Goal: Task Accomplishment & Management: Use online tool/utility

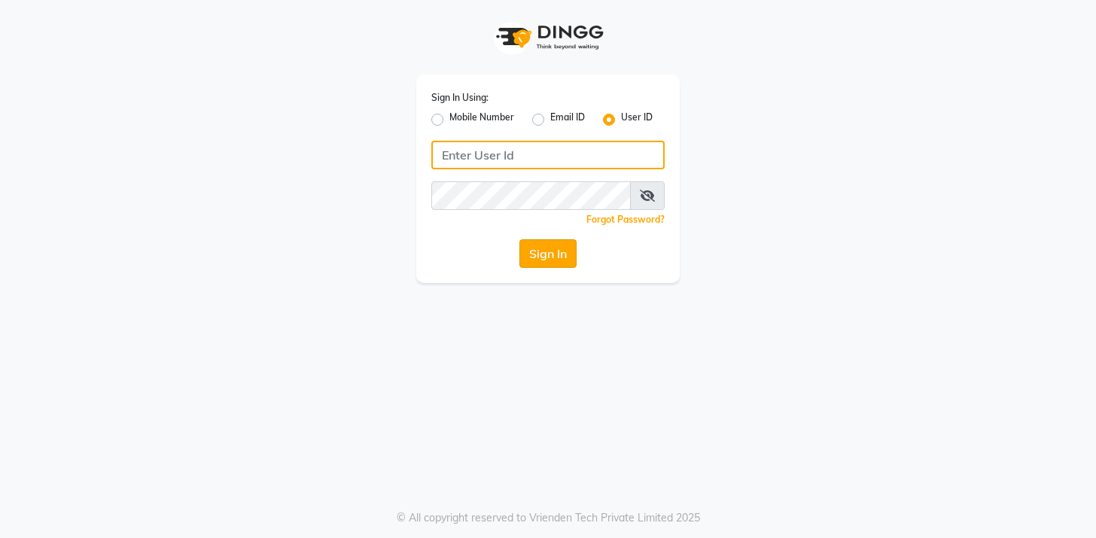
type input "arsp"
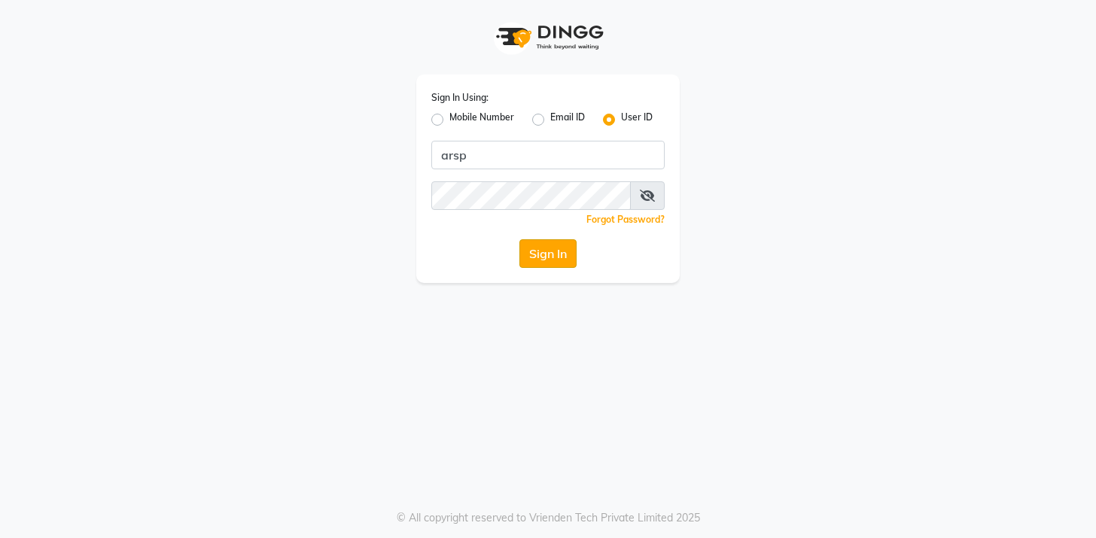
click at [556, 242] on button "Sign In" at bounding box center [547, 253] width 57 height 29
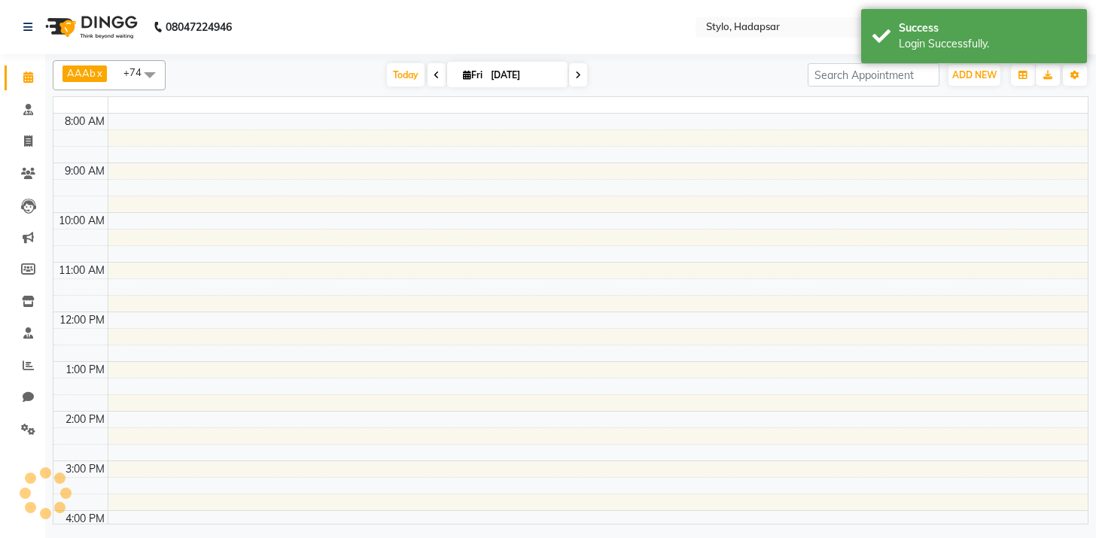
select select "en"
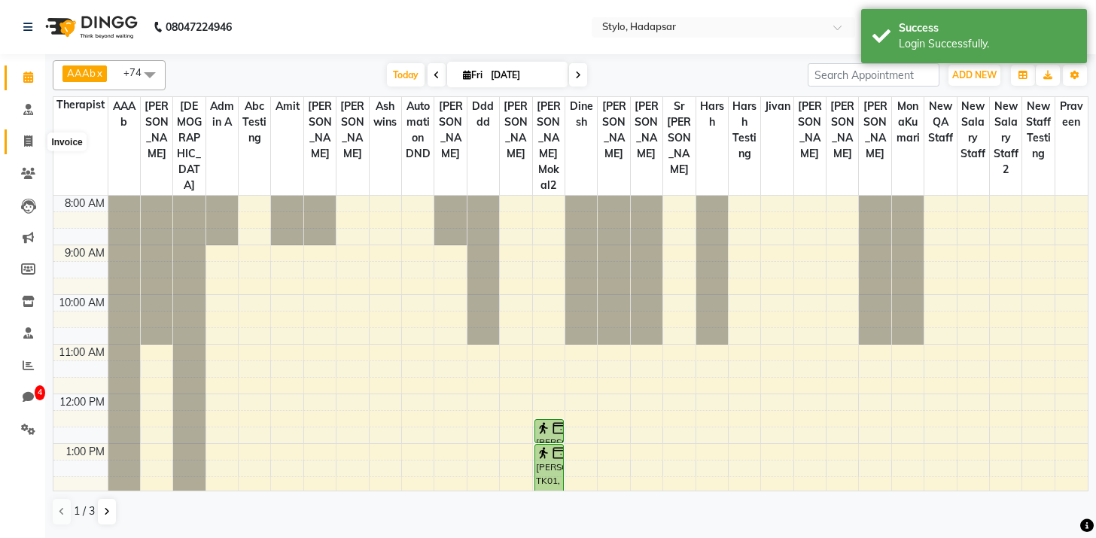
click at [29, 139] on icon at bounding box center [28, 140] width 8 height 11
select select "157"
select select "service"
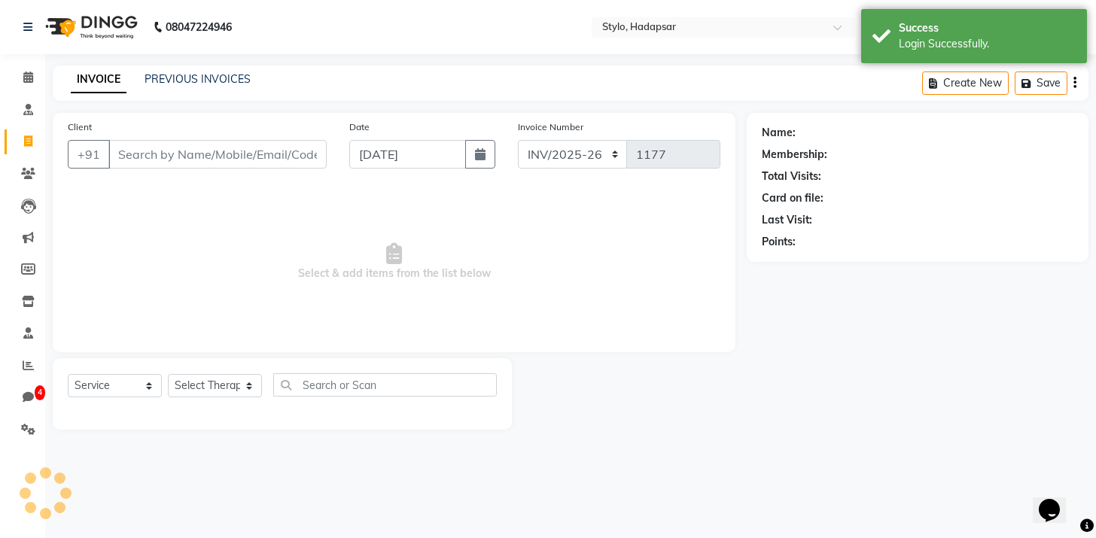
click at [199, 155] on input "Client" at bounding box center [217, 154] width 218 height 29
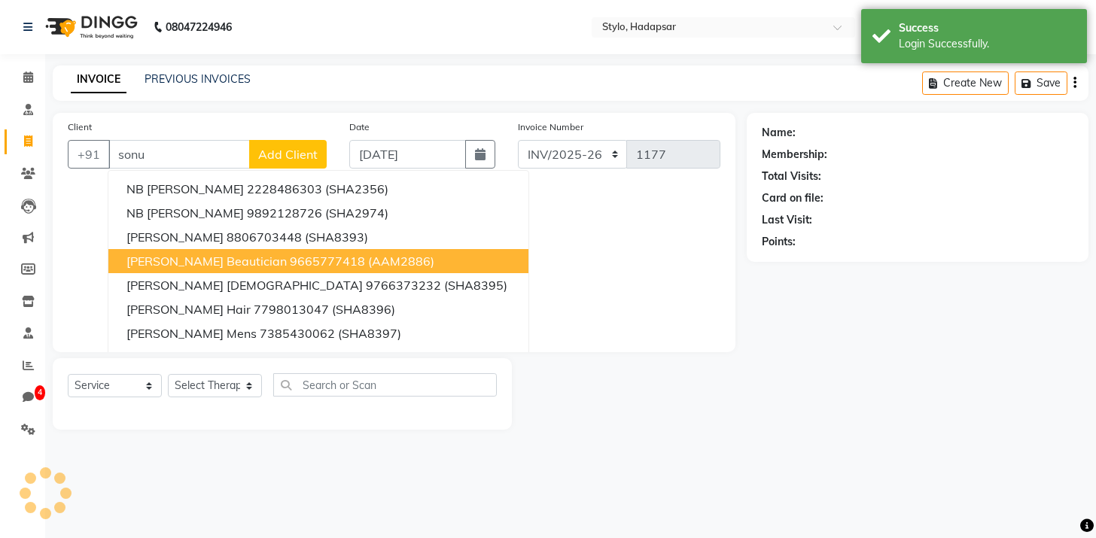
click at [206, 261] on span "[PERSON_NAME] Beautician" at bounding box center [206, 261] width 160 height 15
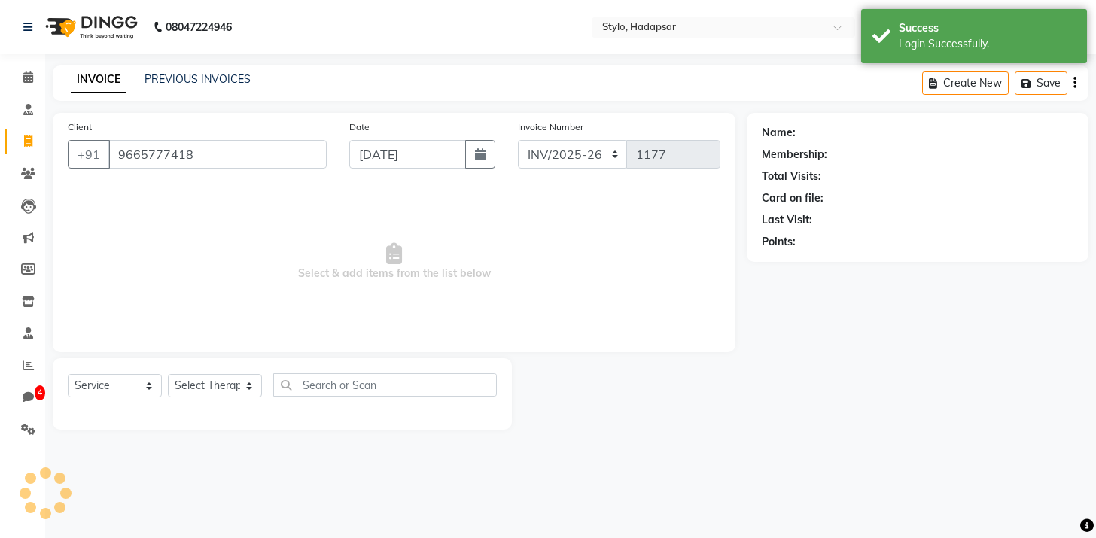
type input "9665777418"
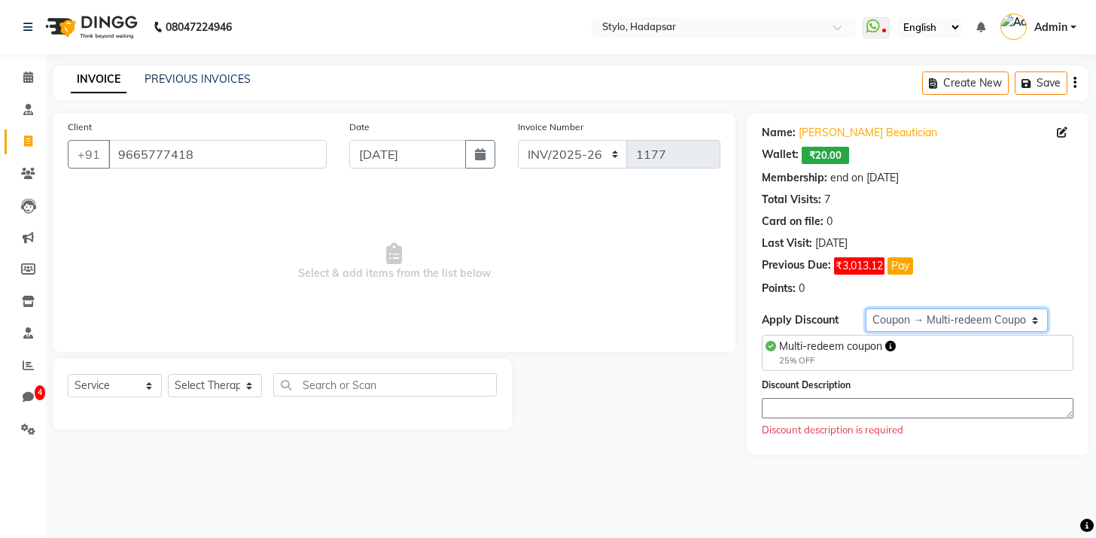
click at [952, 321] on select "Select Membership → Annual membership Coupon → Multi-redeem Coupon Coupon → 5k …" at bounding box center [955, 320] width 181 height 23
select select "0:"
click at [865, 309] on select "Select Membership → Annual membership Coupon → Multi-redeem Coupon Coupon → 5k …" at bounding box center [955, 320] width 181 height 23
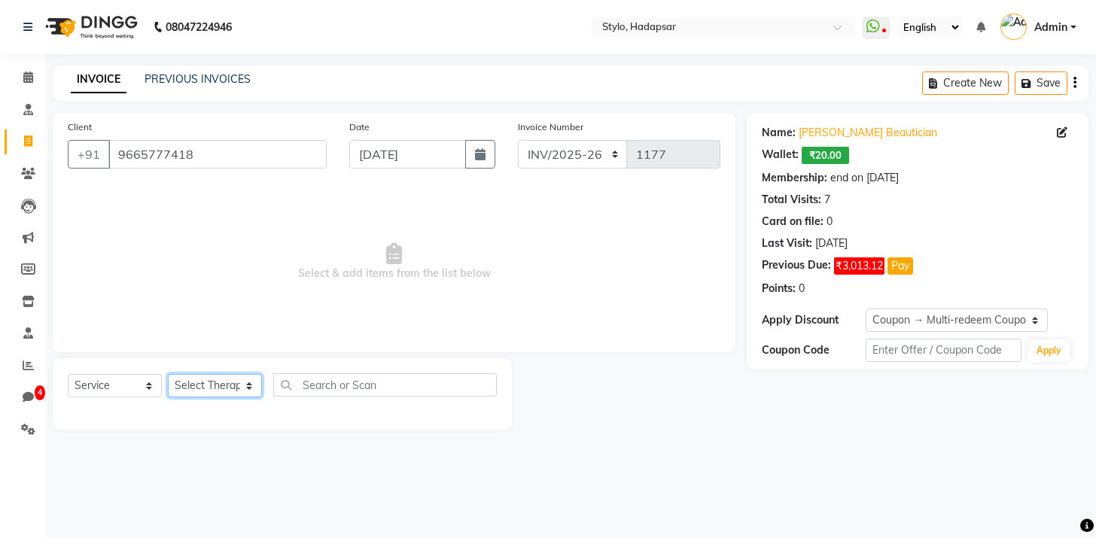
click at [199, 385] on select "Select Therapist AAAb aadi [PERSON_NAME] abc testing Abc testing abhi Admin A A…" at bounding box center [215, 385] width 94 height 23
select select "5396"
click at [168, 374] on select "Select Therapist AAAb aadi [PERSON_NAME] abc testing Abc testing abhi Admin A A…" at bounding box center [215, 385] width 94 height 23
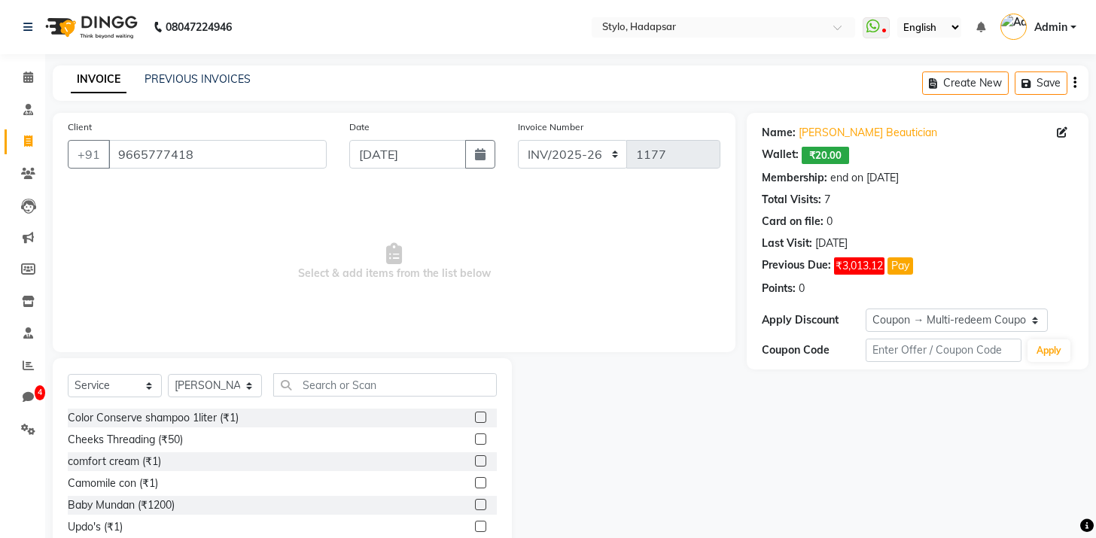
click at [479, 439] on label at bounding box center [480, 438] width 11 height 11
click at [479, 439] on input "checkbox" at bounding box center [480, 440] width 10 height 10
checkbox input "true"
select select "Z73944"
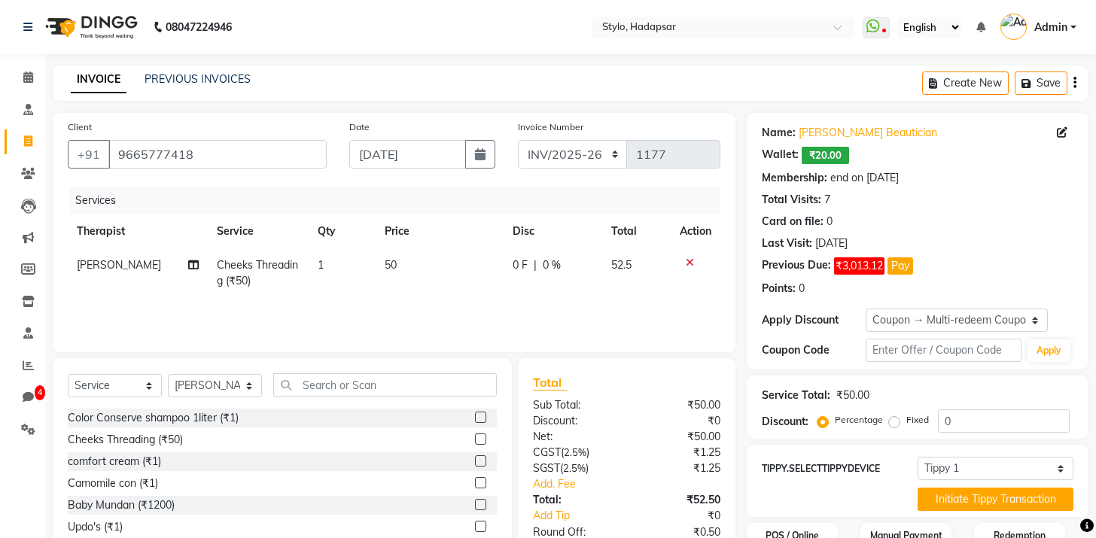
checkbox input "false"
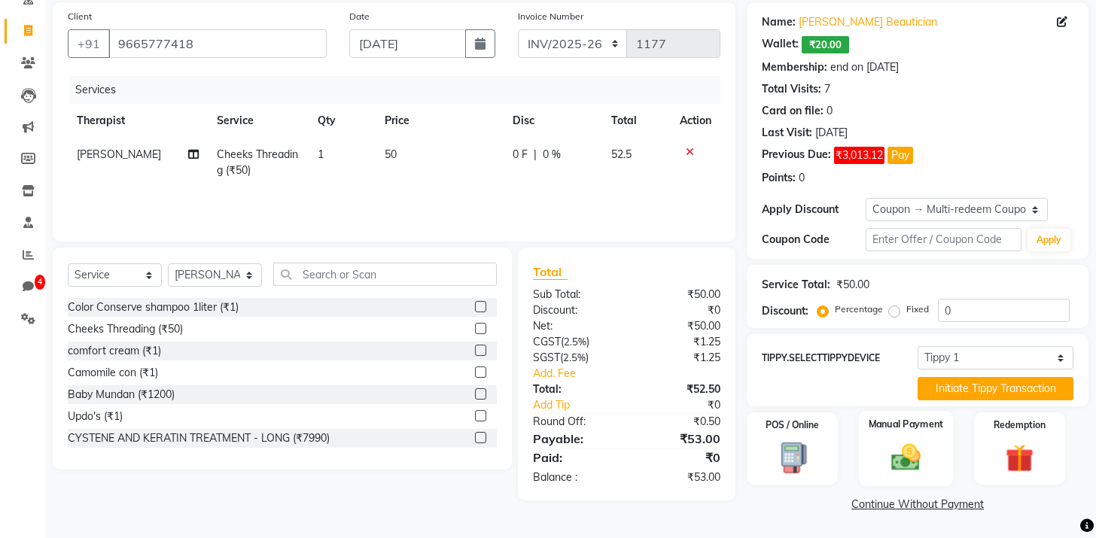
click at [902, 426] on label "Manual Payment" at bounding box center [905, 424] width 75 height 14
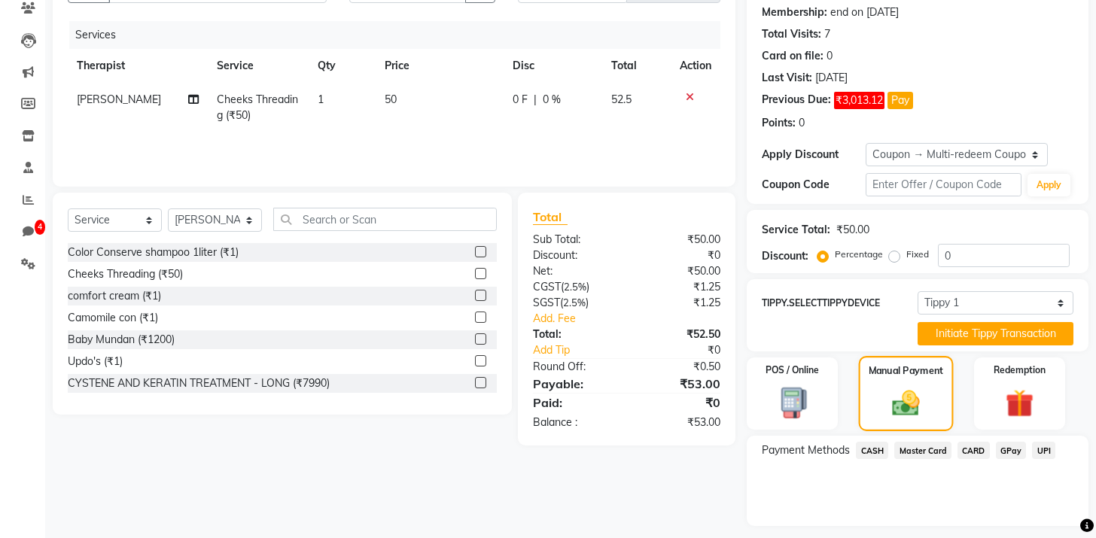
scroll to position [207, 0]
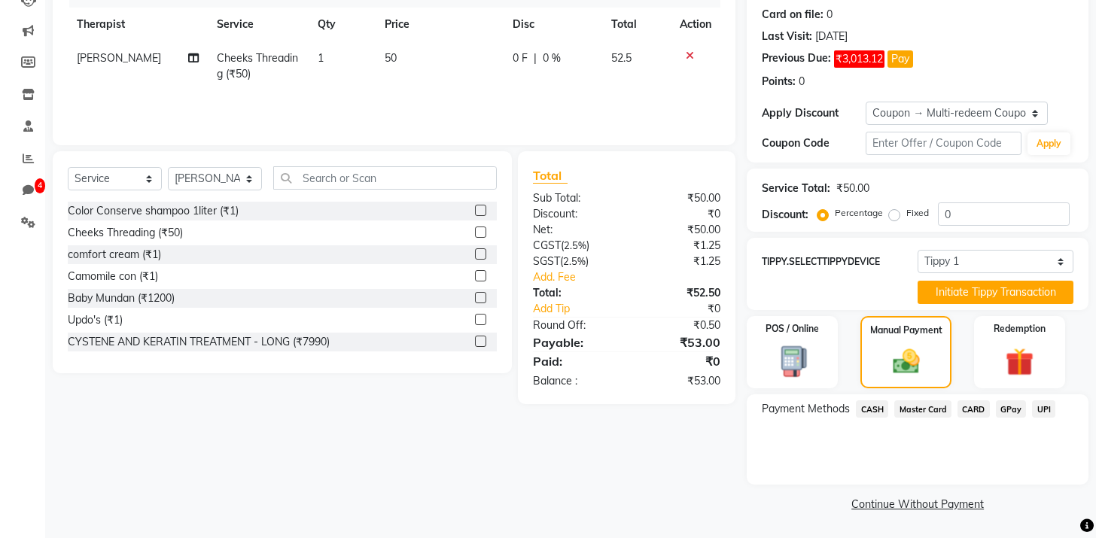
click at [879, 412] on span "CASH" at bounding box center [872, 408] width 32 height 17
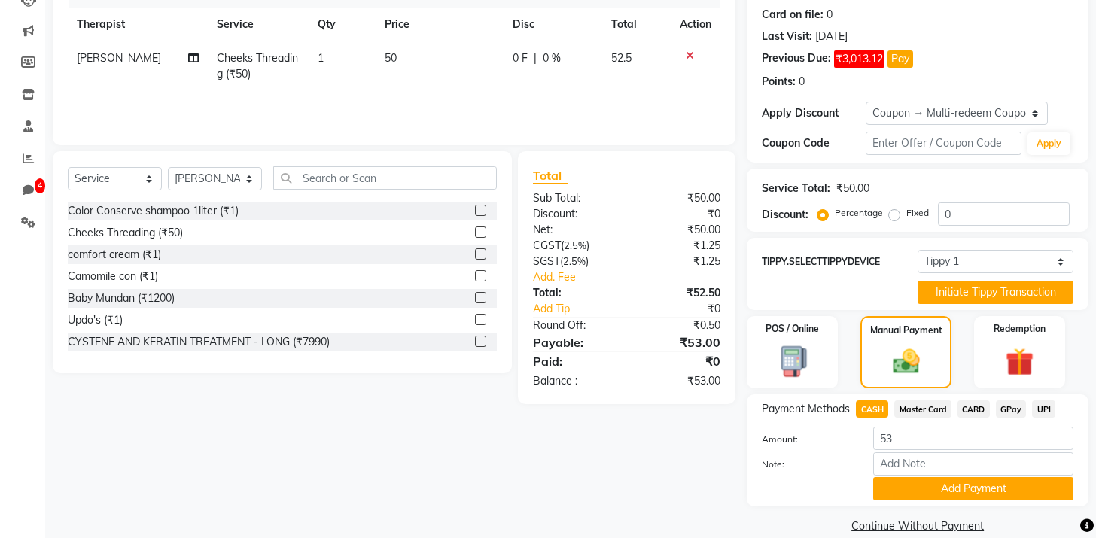
scroll to position [229, 0]
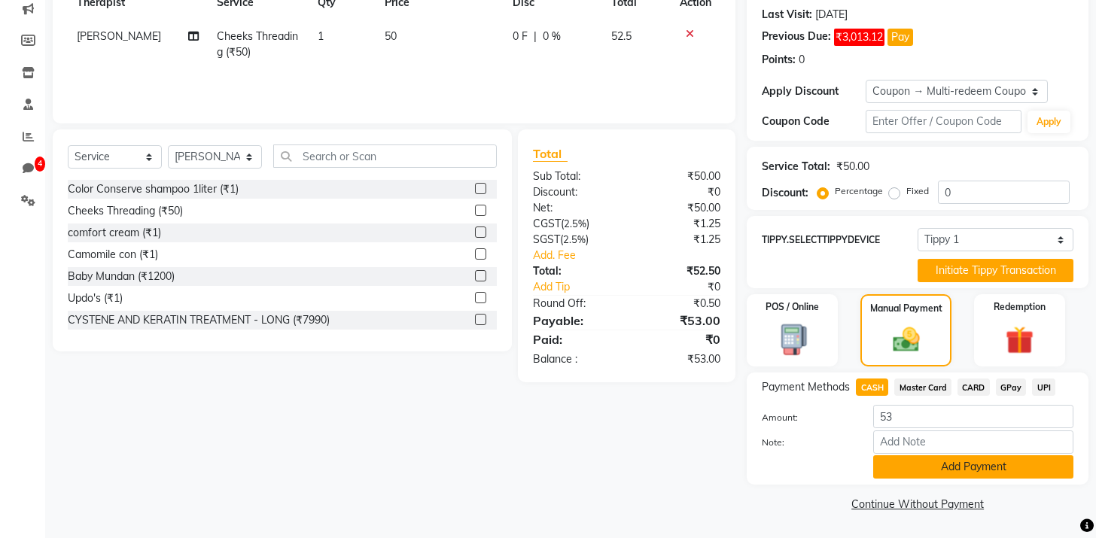
click at [942, 465] on button "Add Payment" at bounding box center [973, 466] width 200 height 23
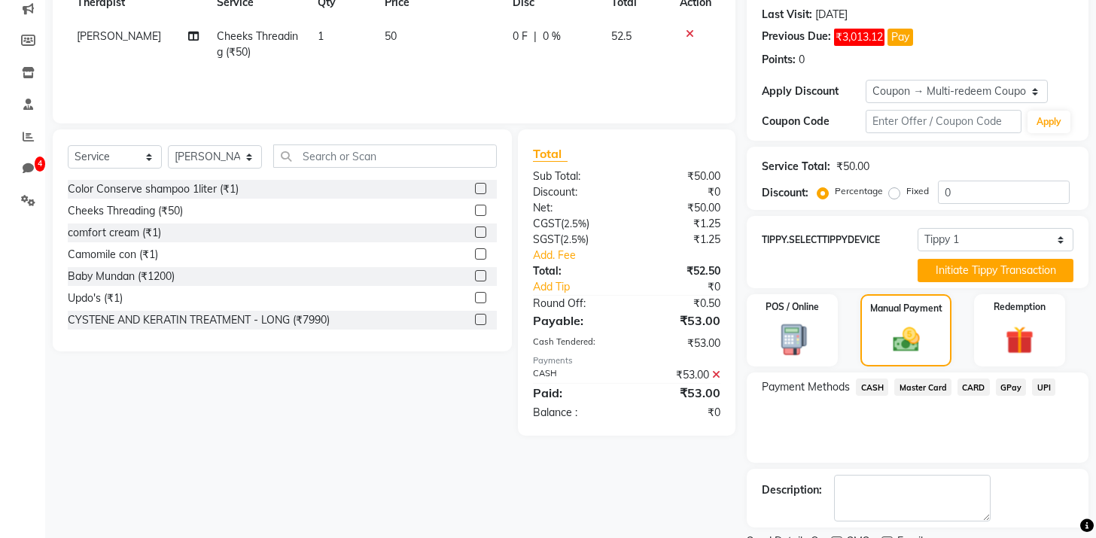
scroll to position [0, 0]
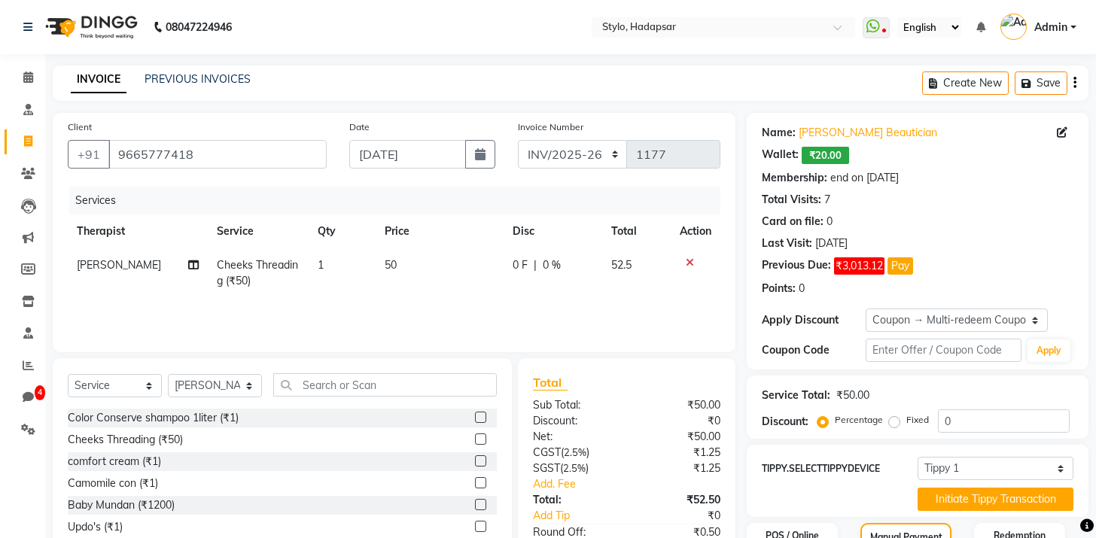
click at [691, 262] on icon at bounding box center [690, 262] width 8 height 11
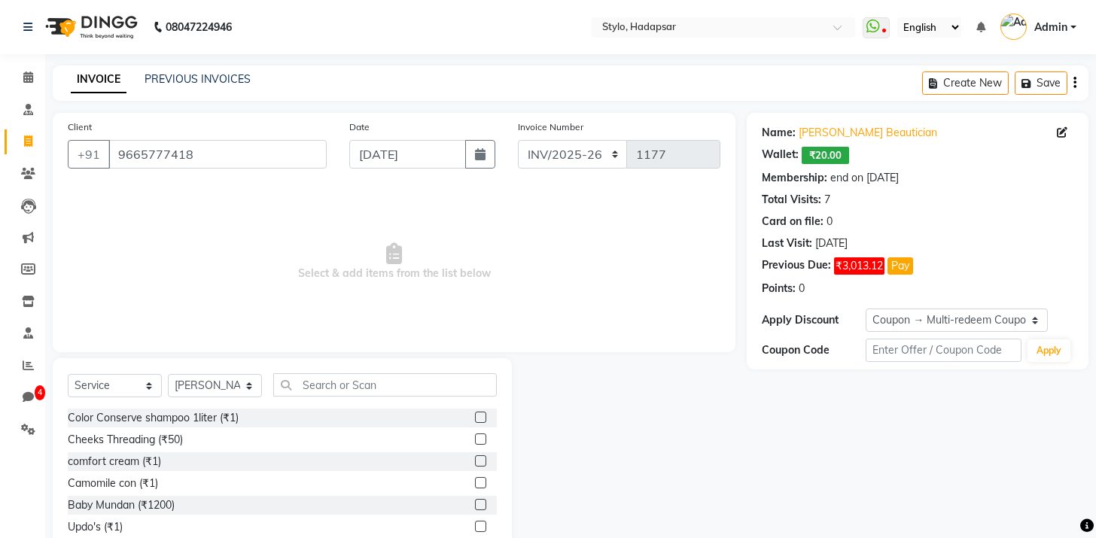
scroll to position [65, 0]
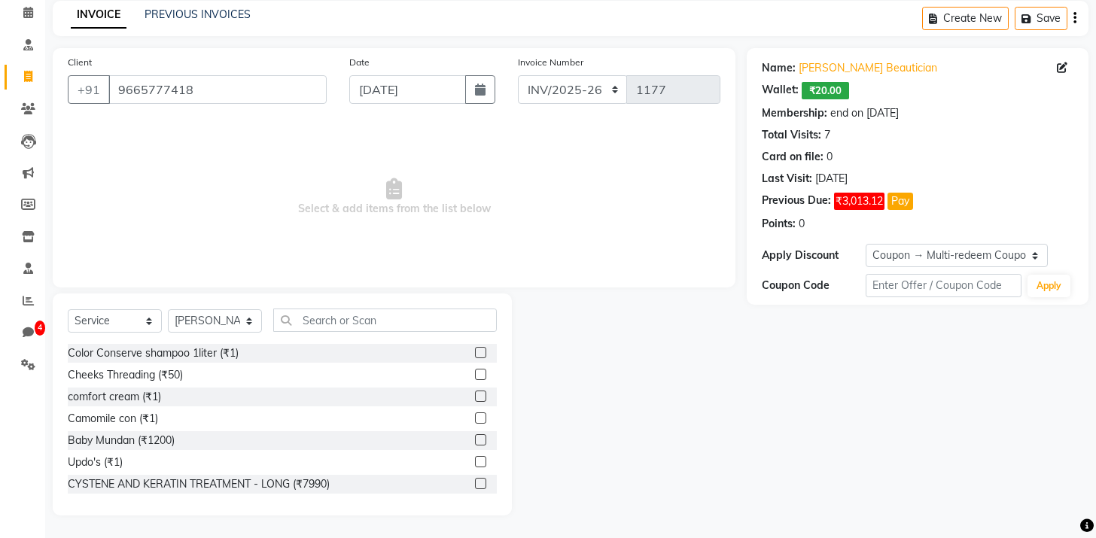
click at [479, 439] on label at bounding box center [480, 439] width 11 height 11
click at [479, 439] on input "checkbox" at bounding box center [480, 441] width 10 height 10
checkbox input "true"
select select "Z73944"
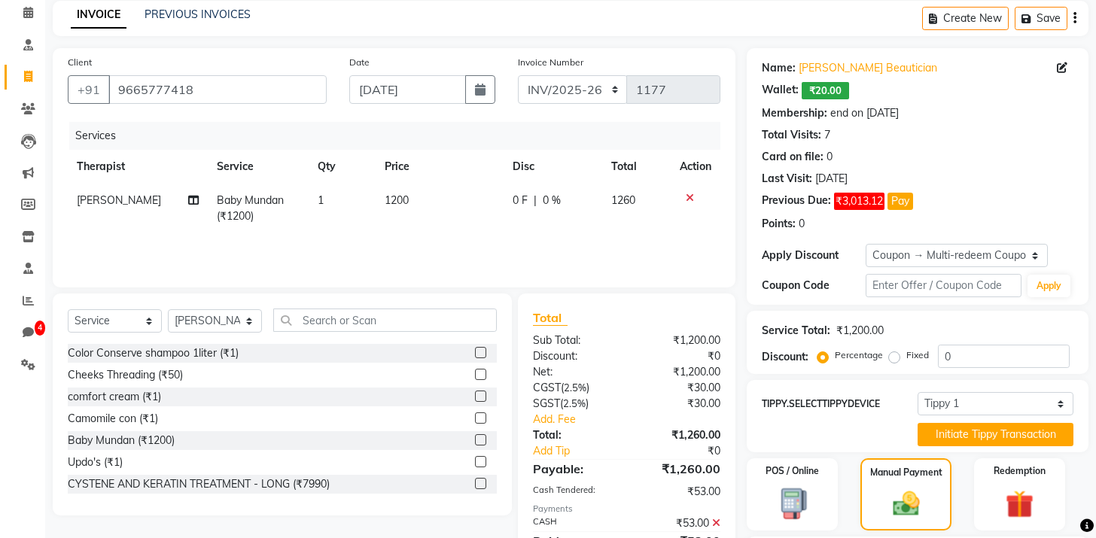
checkbox input "false"
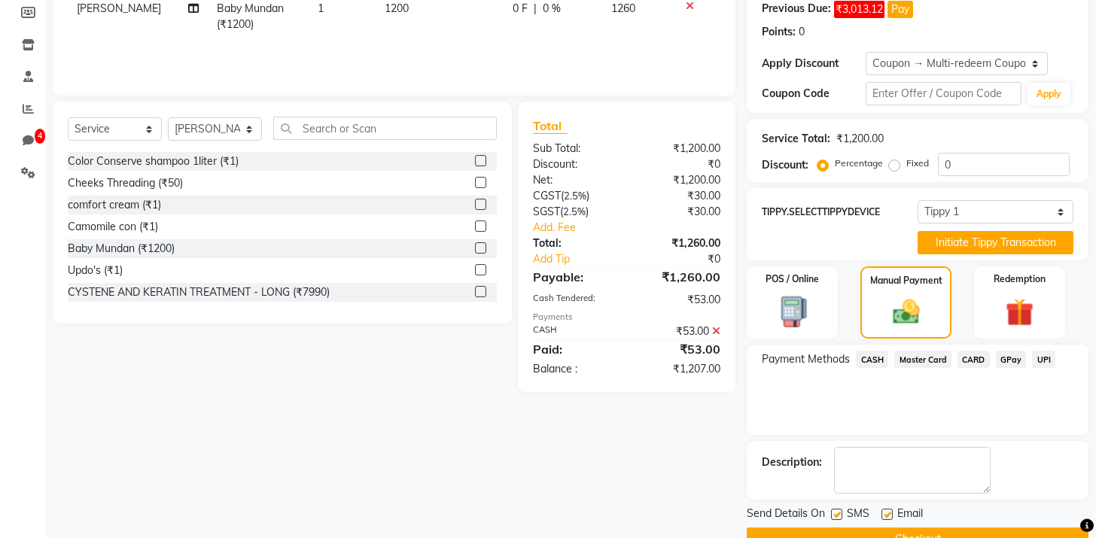
scroll to position [292, 0]
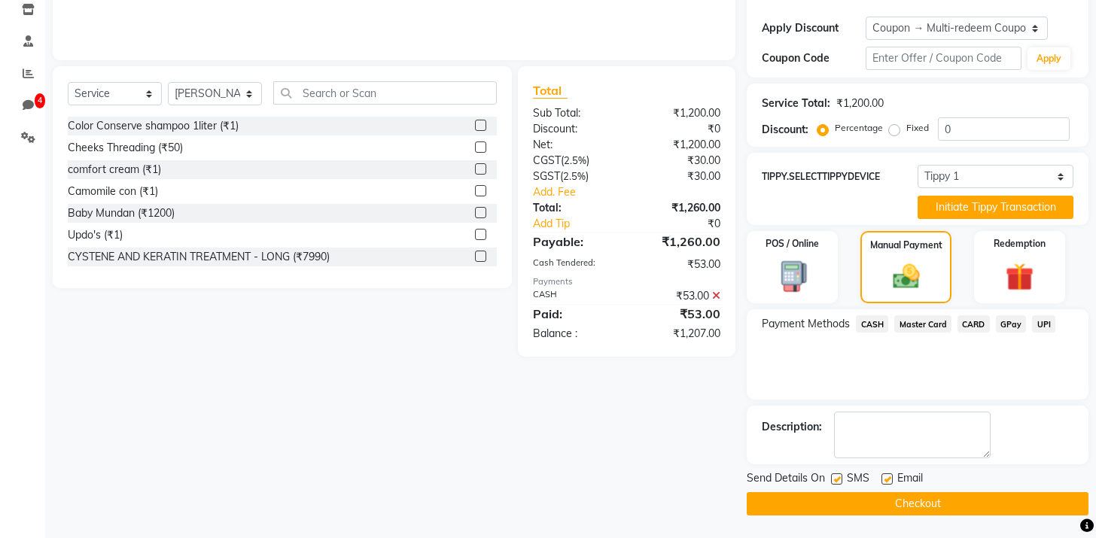
click at [910, 506] on button "Checkout" at bounding box center [918, 503] width 342 height 23
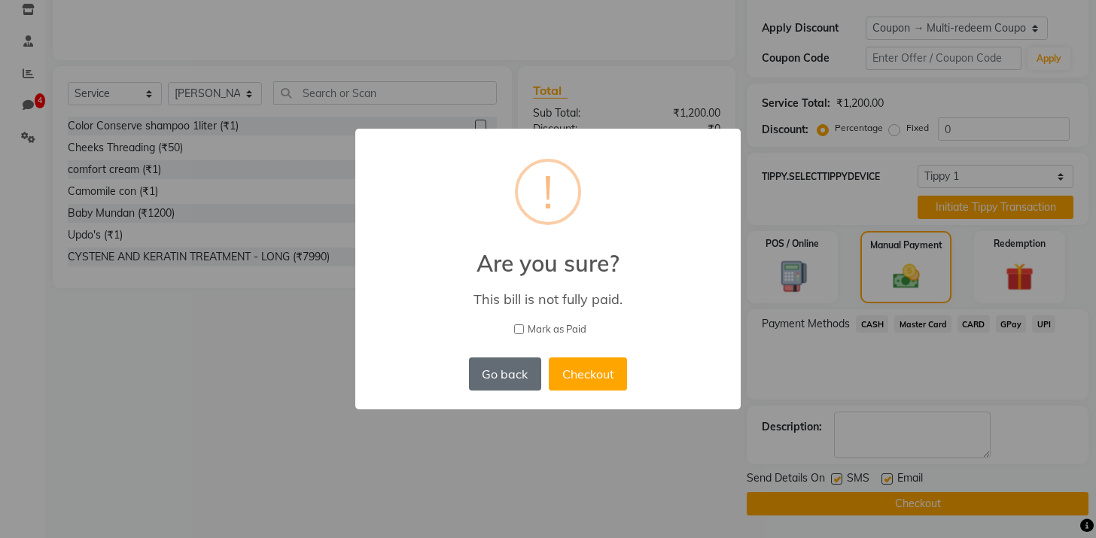
click at [513, 380] on button "Go back" at bounding box center [505, 373] width 72 height 33
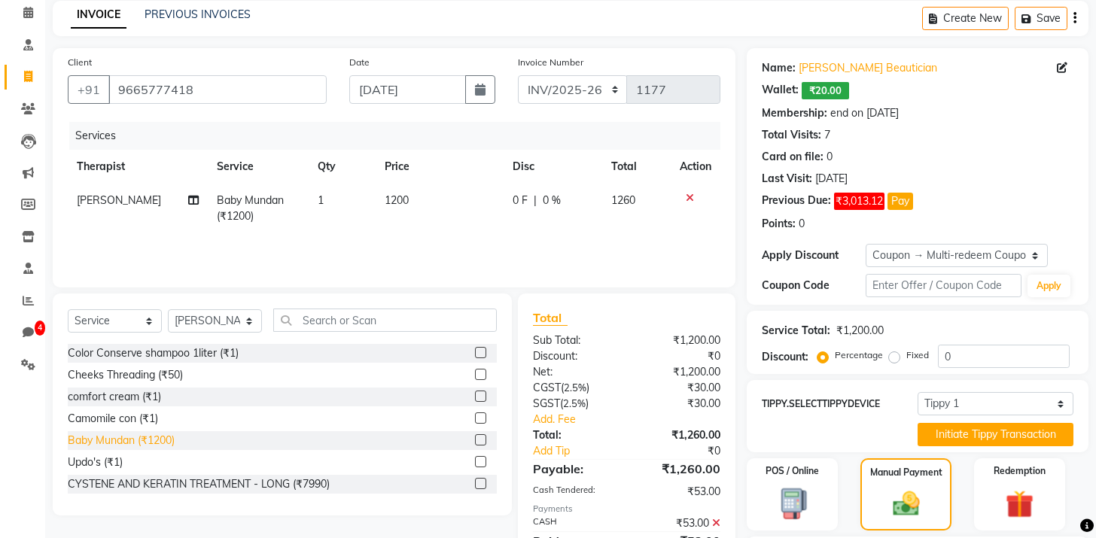
scroll to position [0, 0]
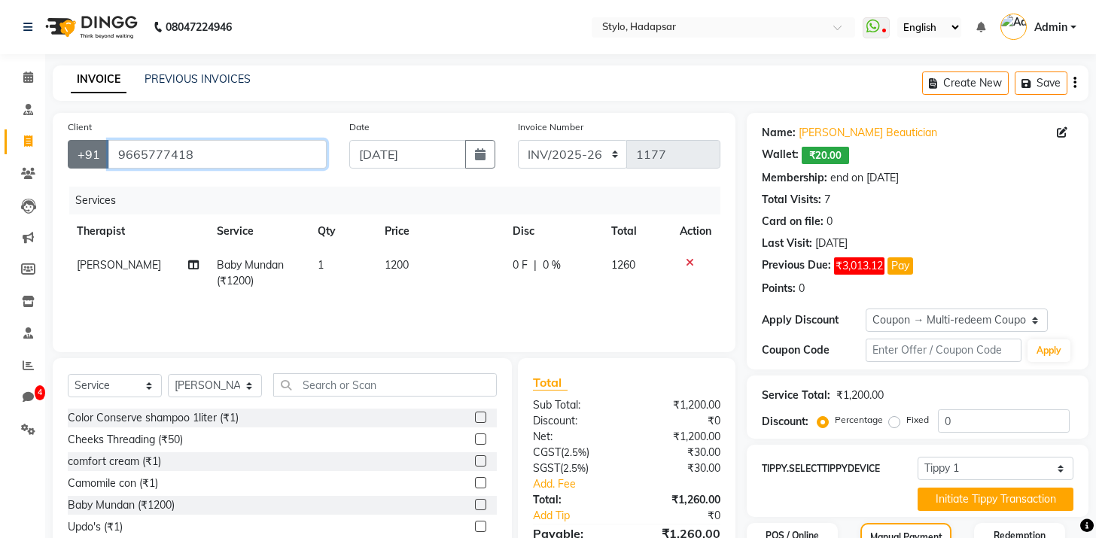
drag, startPoint x: 198, startPoint y: 156, endPoint x: 77, endPoint y: 155, distance: 121.2
click at [77, 155] on div "[PHONE_NUMBER]" at bounding box center [197, 154] width 259 height 29
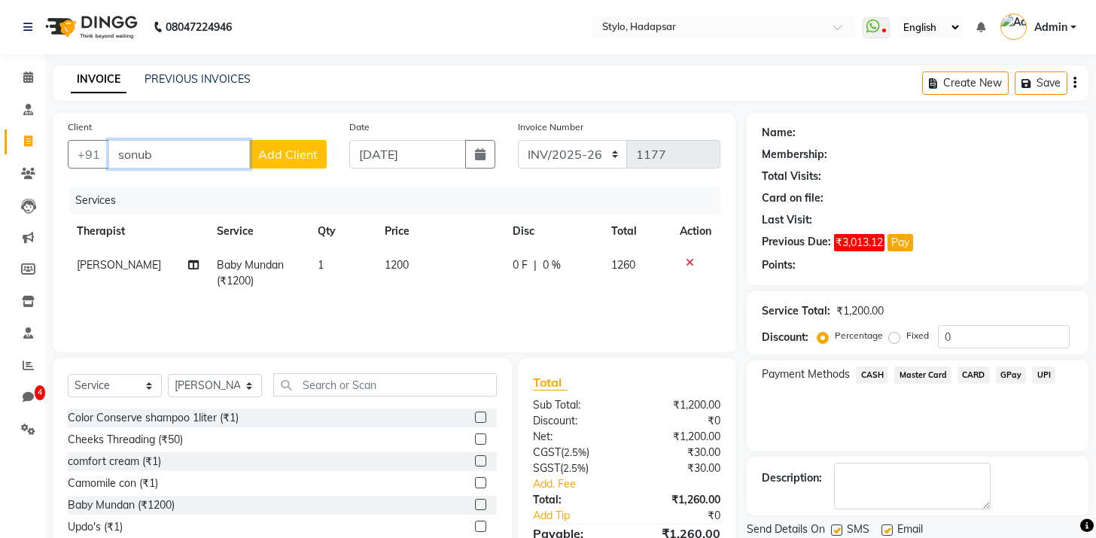
click at [175, 156] on input "sonub" at bounding box center [178, 154] width 141 height 29
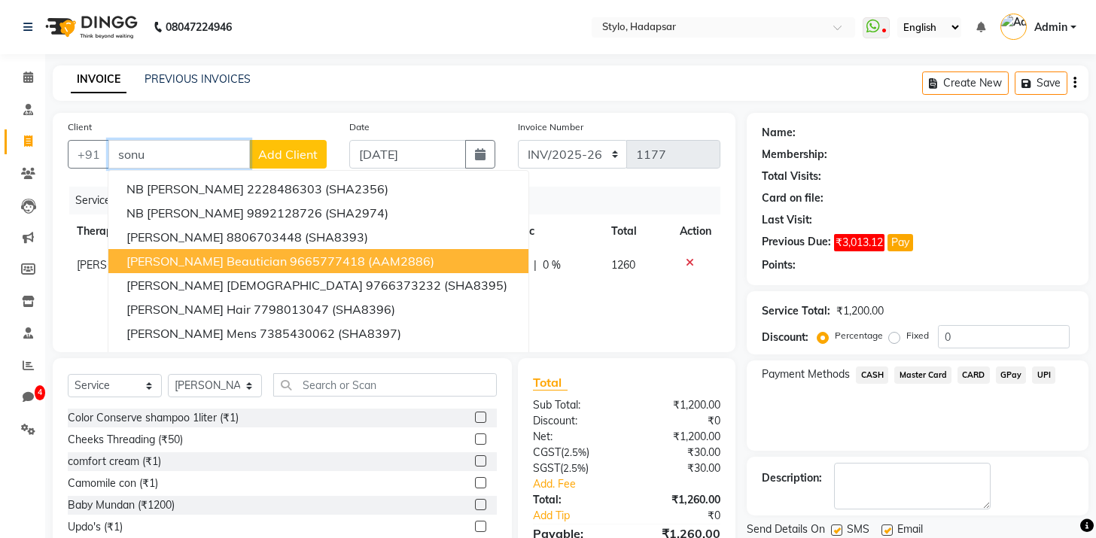
click at [187, 260] on span "[PERSON_NAME] Beautician" at bounding box center [206, 261] width 160 height 15
type input "9665777418"
select select "Z73944"
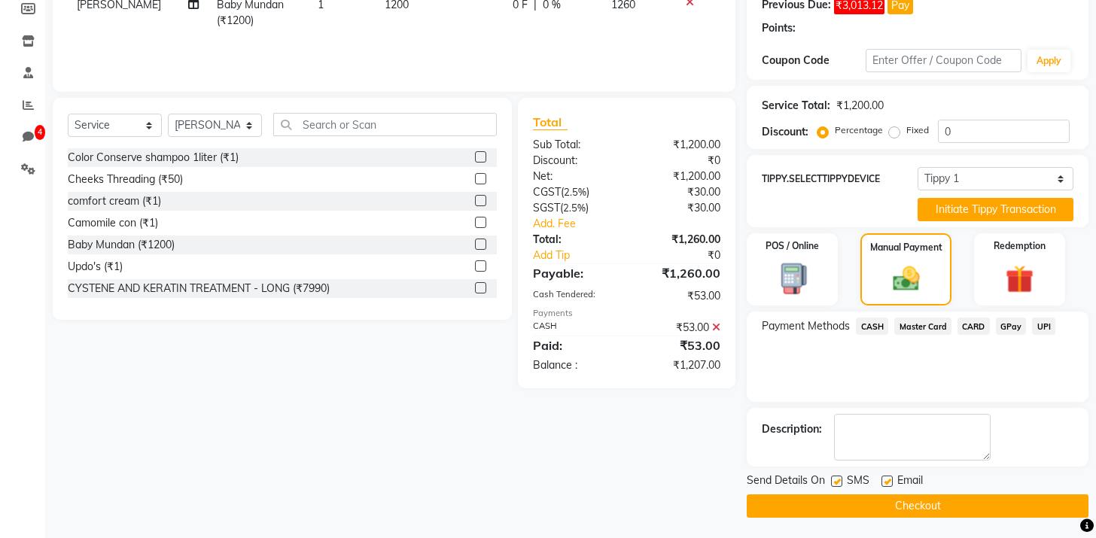
type input "25"
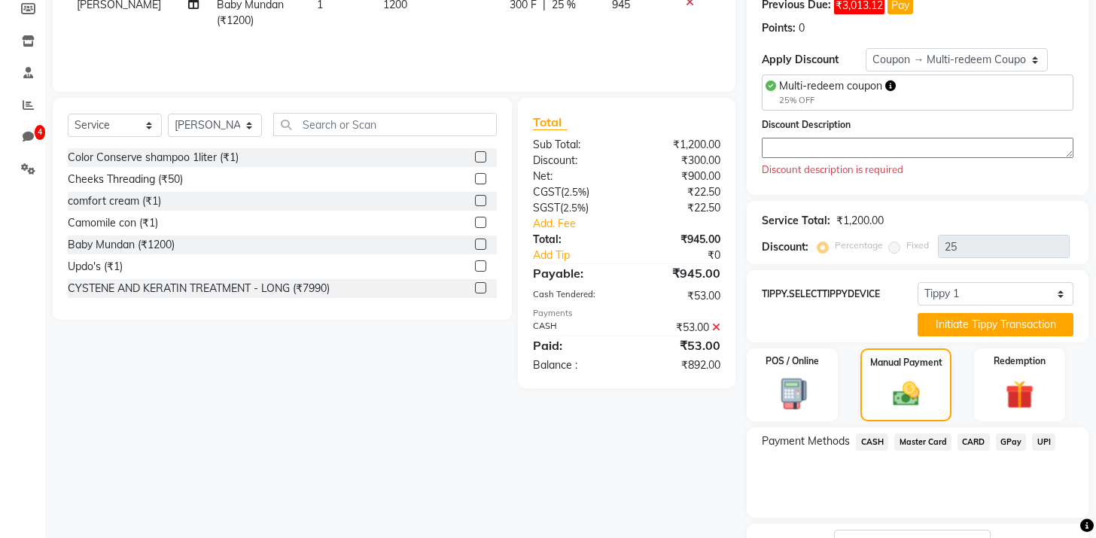
scroll to position [263, 0]
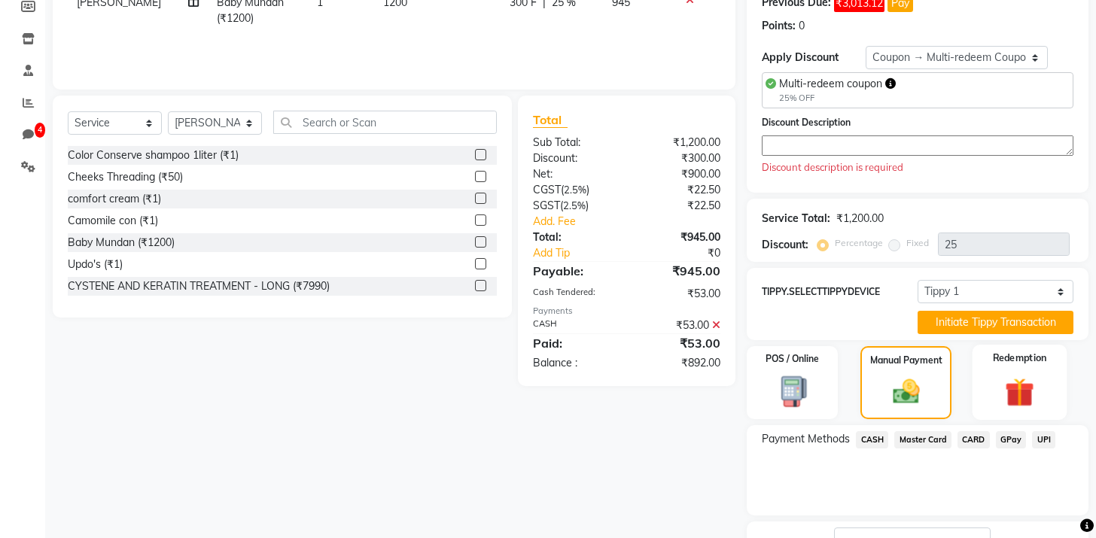
click at [1011, 367] on div "Redemption" at bounding box center [1019, 382] width 95 height 75
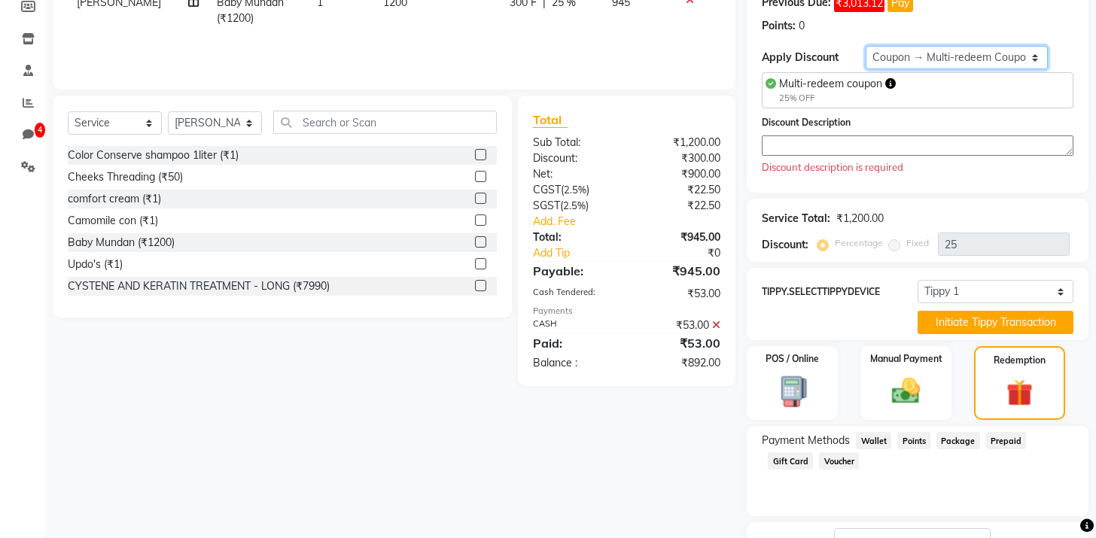
click at [934, 56] on select "Select Membership → Test Membership Membership → Annual membership Coupon → Mul…" at bounding box center [955, 57] width 181 height 23
select select "0:"
click at [865, 46] on select "Select Membership → Test Membership Membership → Annual membership Coupon → Mul…" at bounding box center [955, 57] width 181 height 23
type input "0"
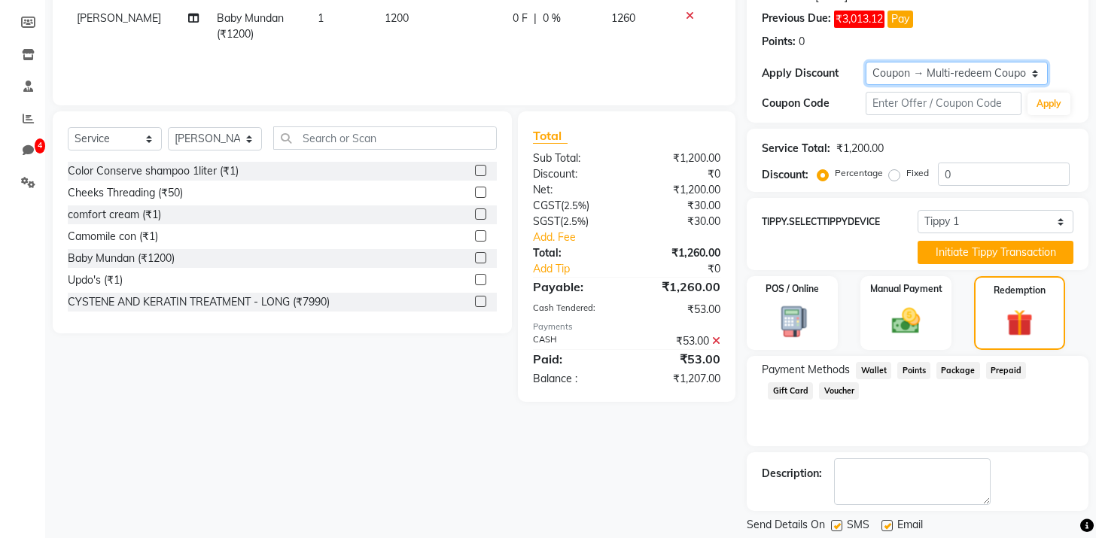
scroll to position [233, 0]
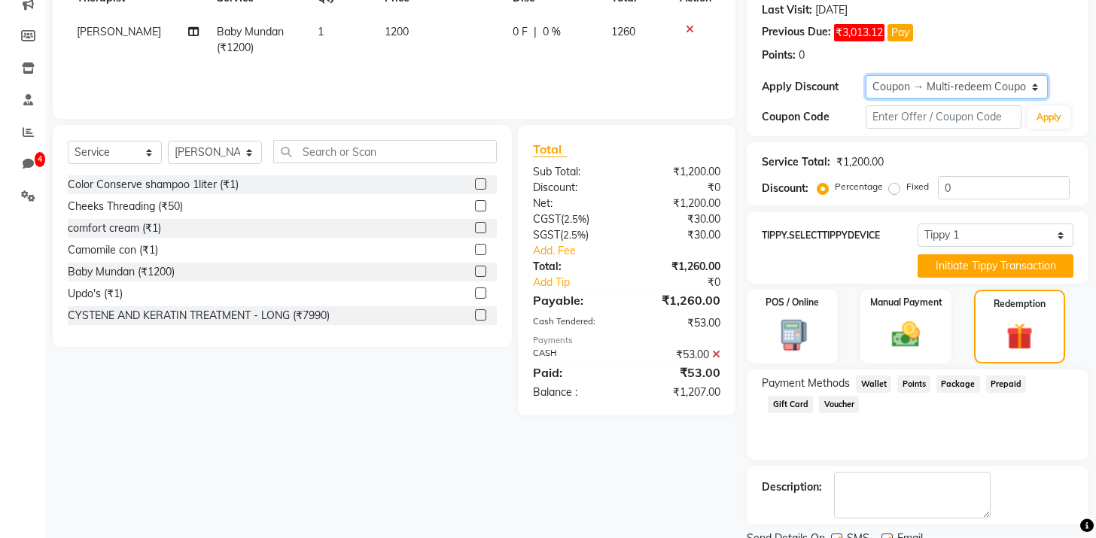
click at [901, 90] on select "Select Membership → Test Membership Membership → Annual membership Coupon → Mul…" at bounding box center [955, 86] width 181 height 23
click at [865, 75] on select "Select Membership → Test Membership Membership → Annual membership Coupon → Mul…" at bounding box center [955, 86] width 181 height 23
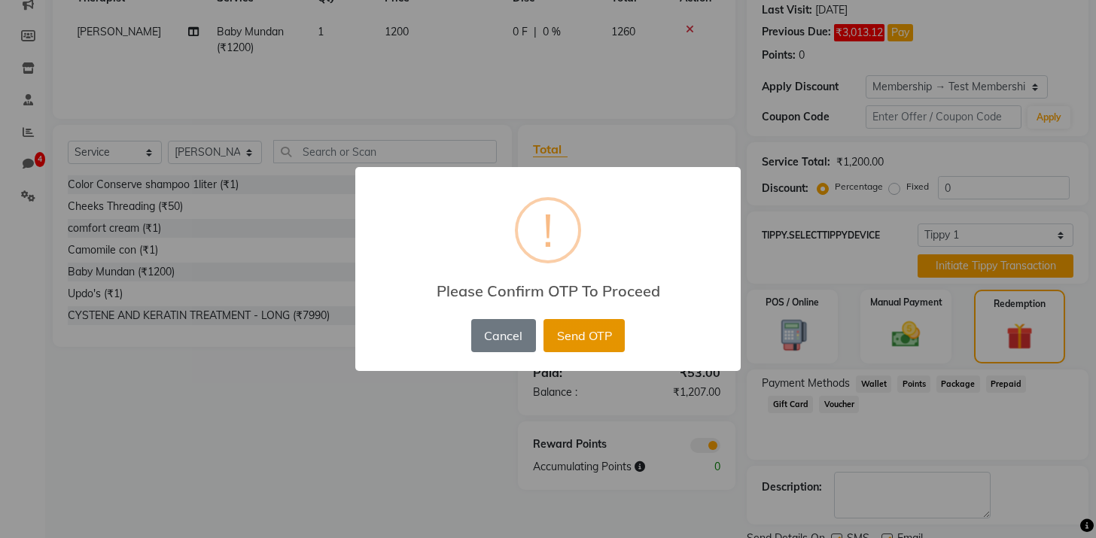
click at [589, 338] on button "Send OTP" at bounding box center [583, 335] width 81 height 33
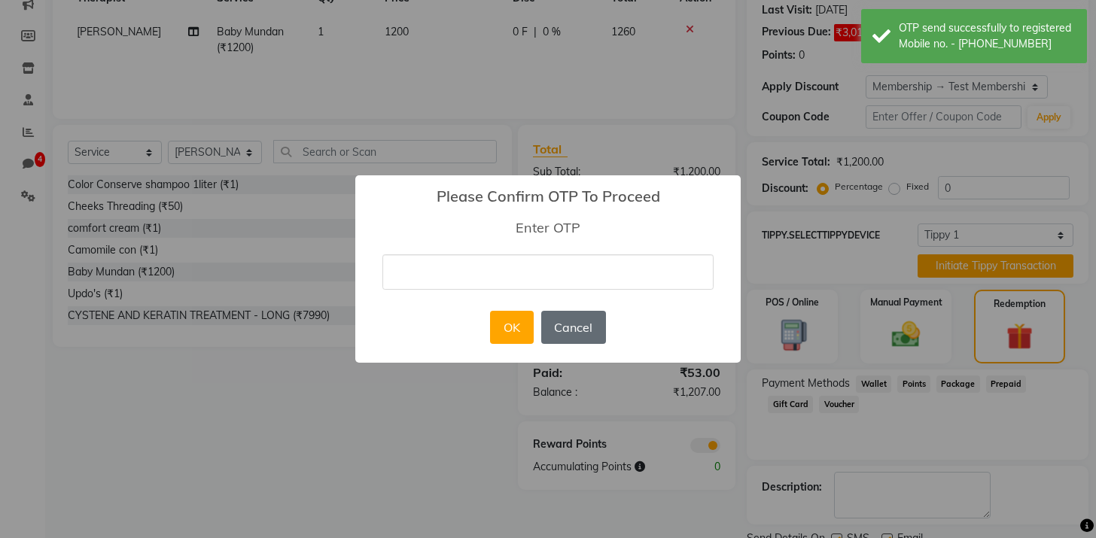
click at [562, 336] on button "Cancel" at bounding box center [573, 327] width 65 height 33
select select "0:"
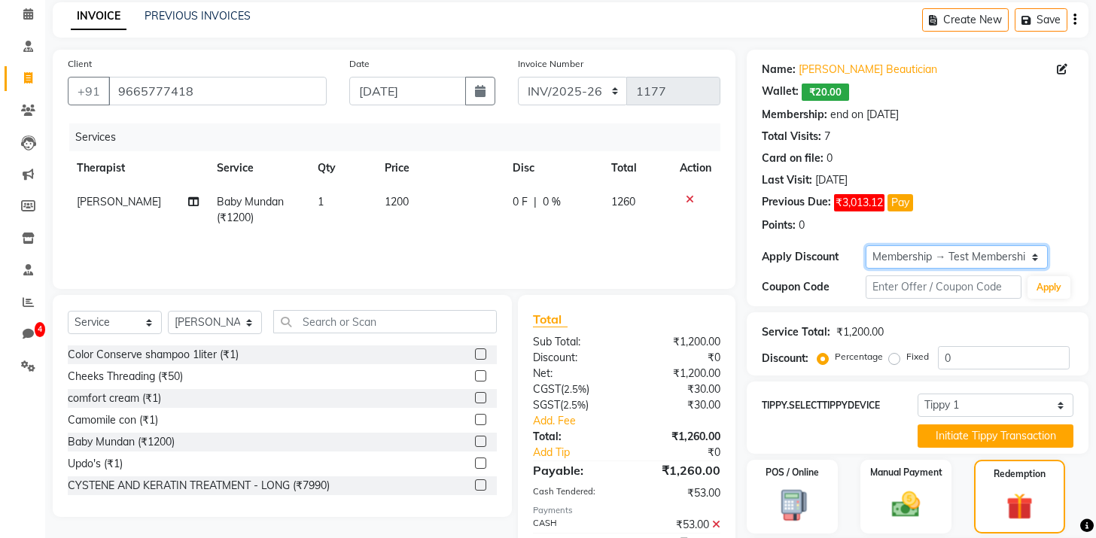
scroll to position [0, 0]
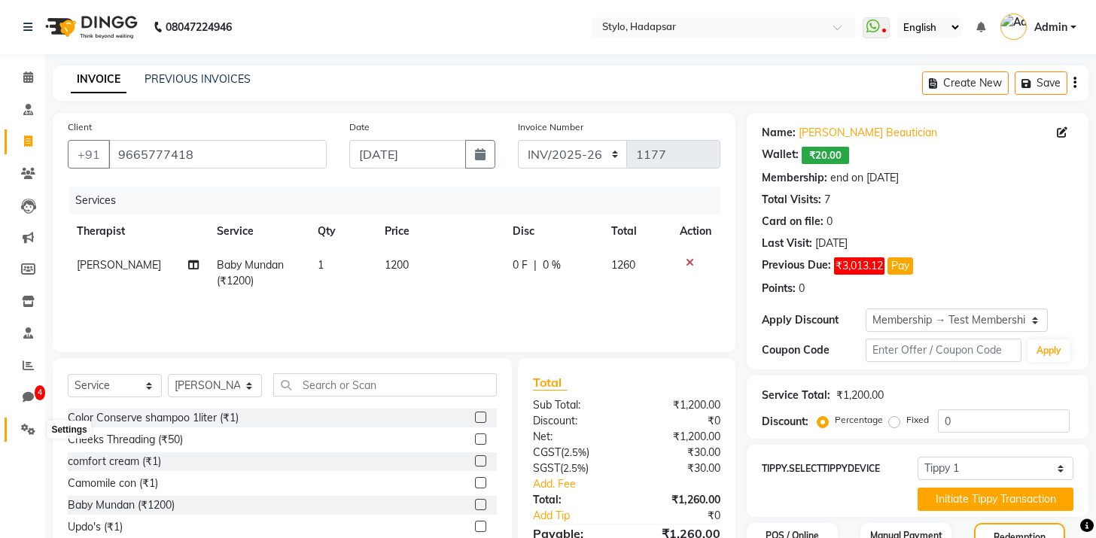
click at [28, 429] on icon at bounding box center [28, 429] width 14 height 11
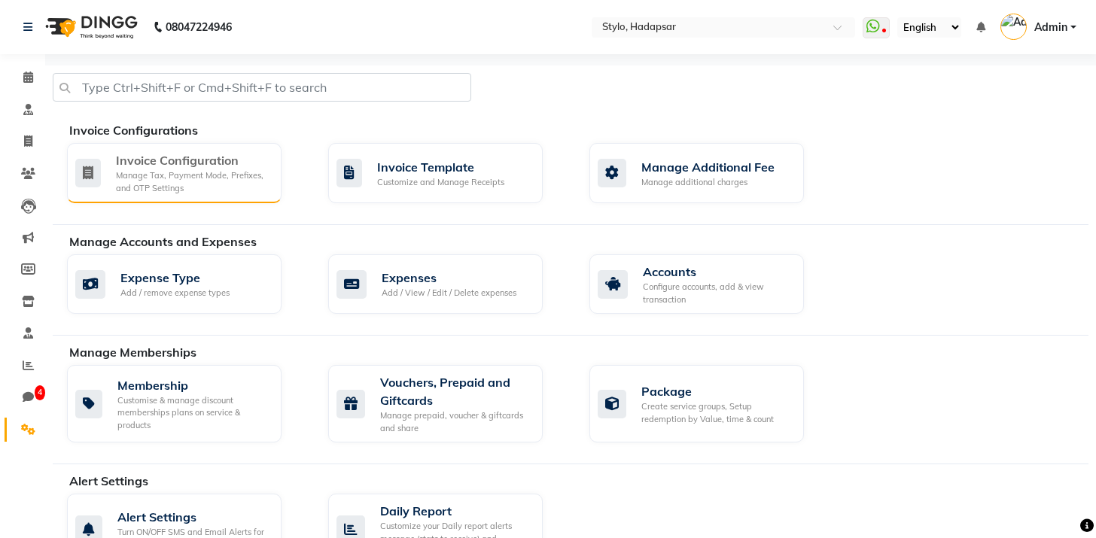
click at [211, 169] on div "Manage Tax, Payment Mode, Prefixes, and OTP Settings" at bounding box center [193, 181] width 154 height 25
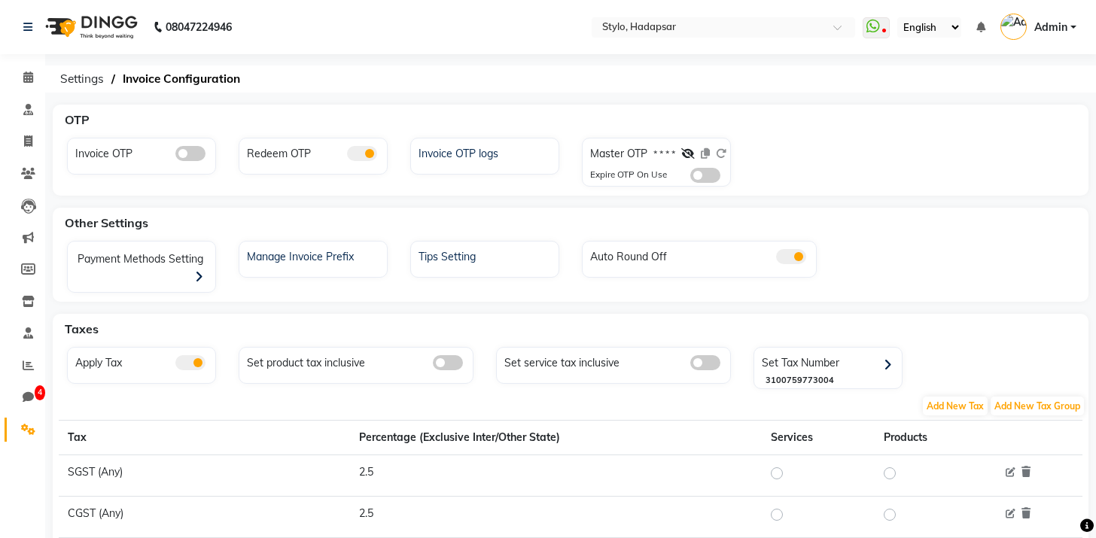
click at [374, 154] on span at bounding box center [362, 153] width 30 height 15
click at [347, 156] on input "checkbox" at bounding box center [347, 156] width 0 height 0
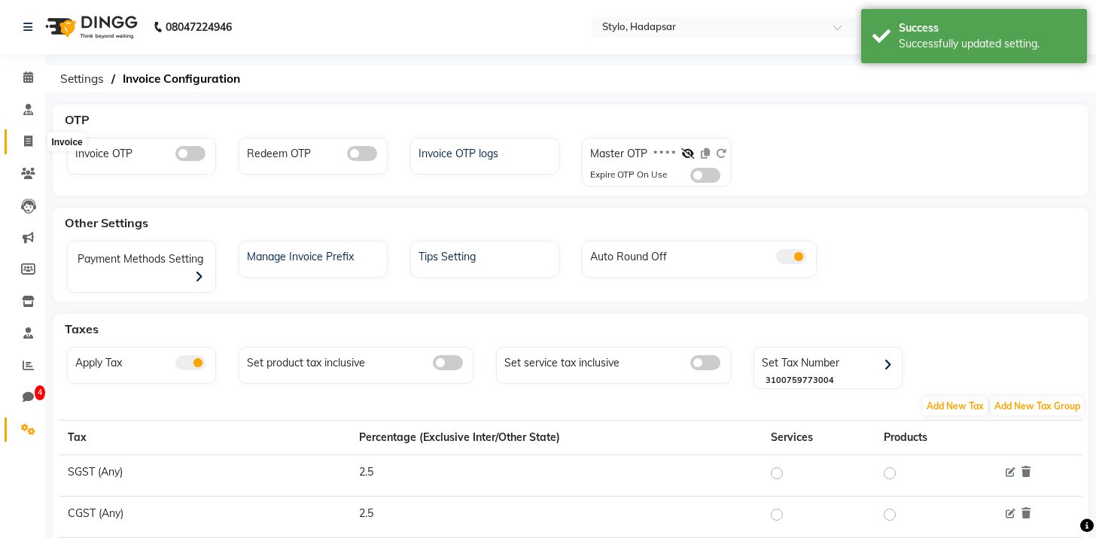
click at [28, 140] on icon at bounding box center [28, 140] width 8 height 11
select select "service"
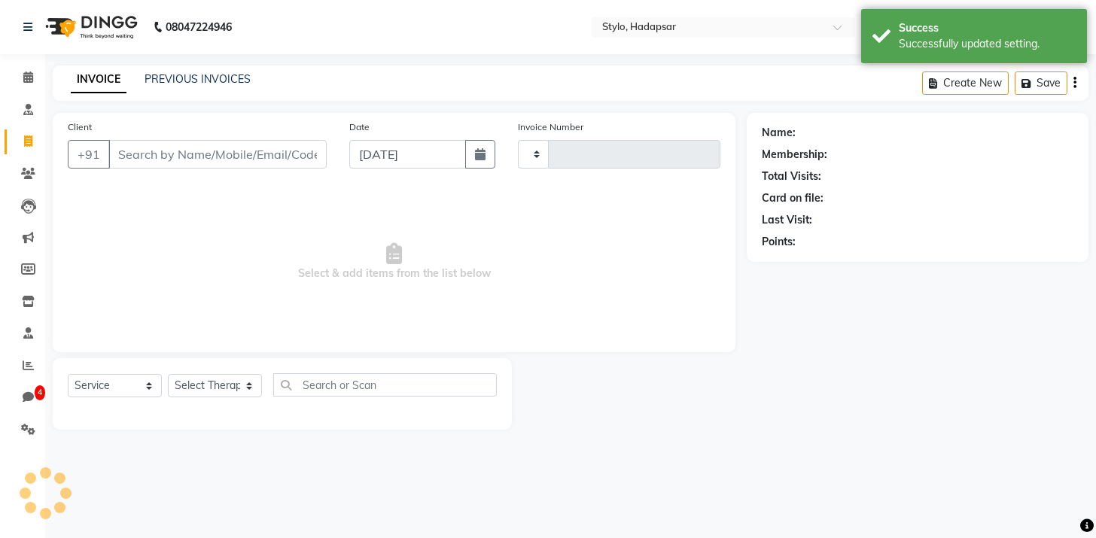
type input "1178"
select select "157"
click at [205, 148] on input "Client" at bounding box center [217, 154] width 218 height 29
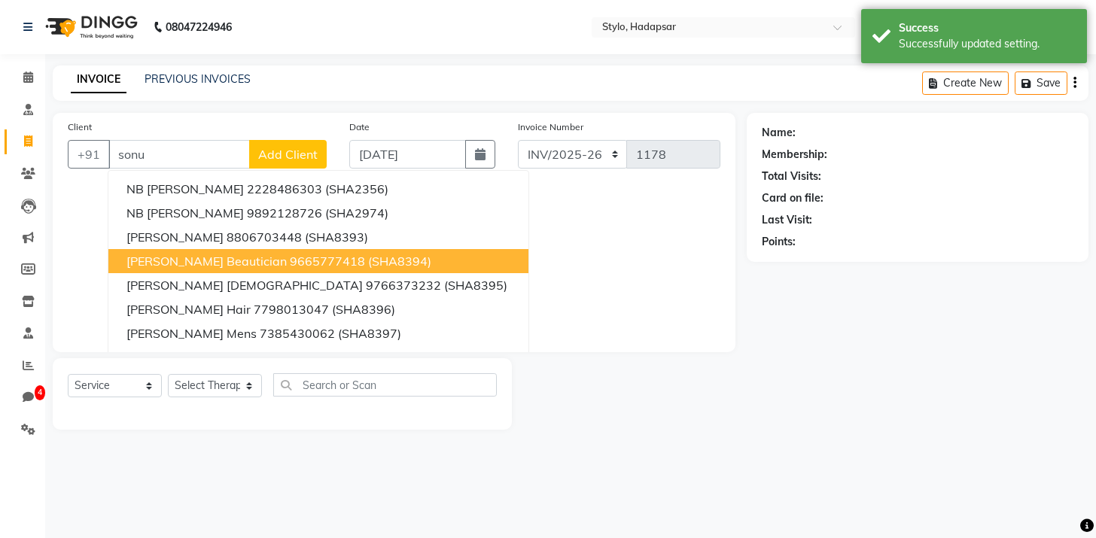
click at [193, 260] on span "[PERSON_NAME] Beautician" at bounding box center [206, 261] width 160 height 15
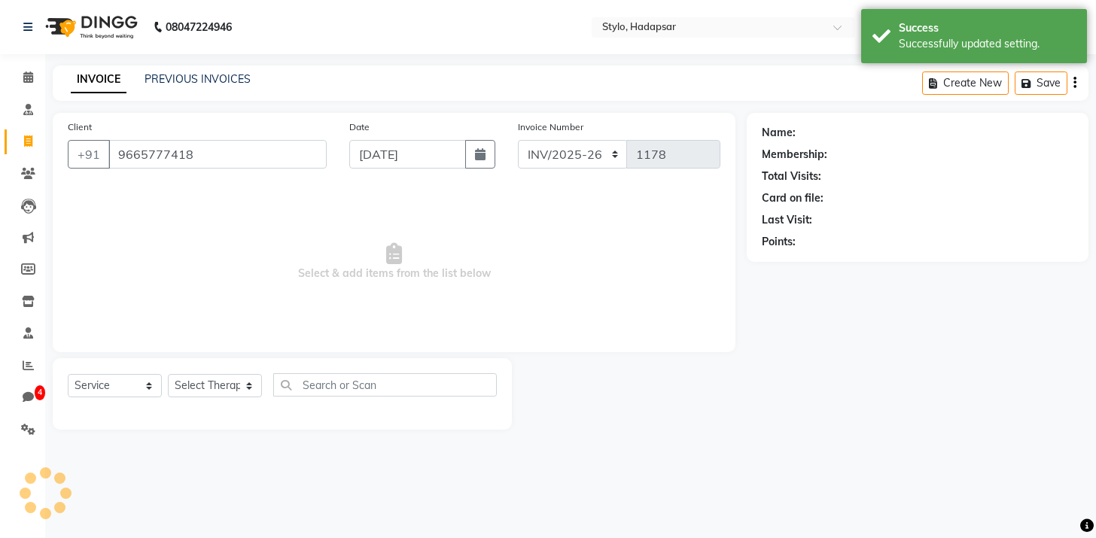
type input "9665777418"
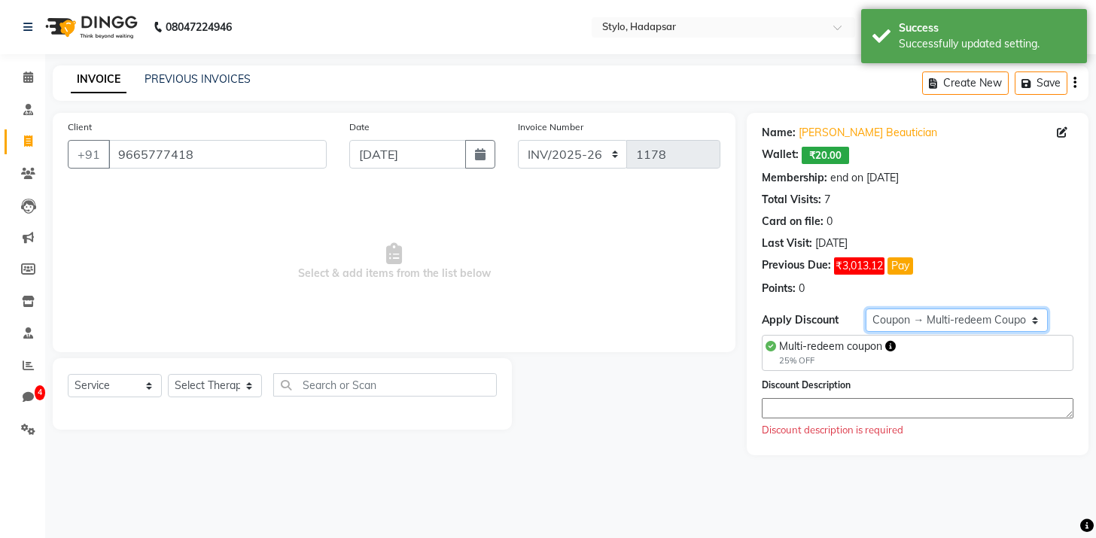
click at [893, 328] on select "Select Membership → Test Membership Membership → Annual membership Coupon → Mul…" at bounding box center [955, 320] width 181 height 23
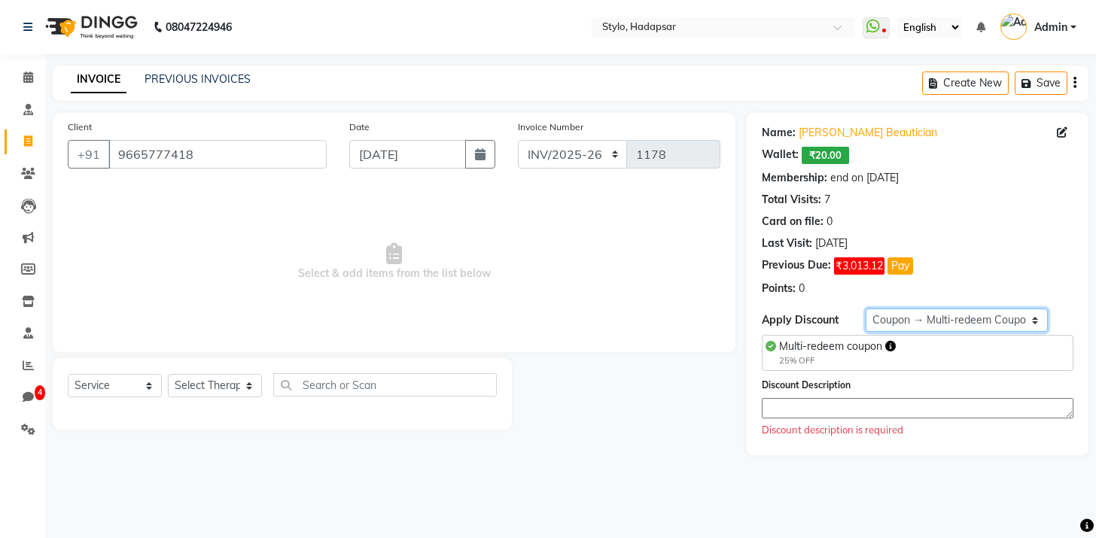
select select "1: Object"
click at [865, 309] on select "Select Membership → Test Membership Membership → Annual membership Coupon → Mul…" at bounding box center [955, 320] width 181 height 23
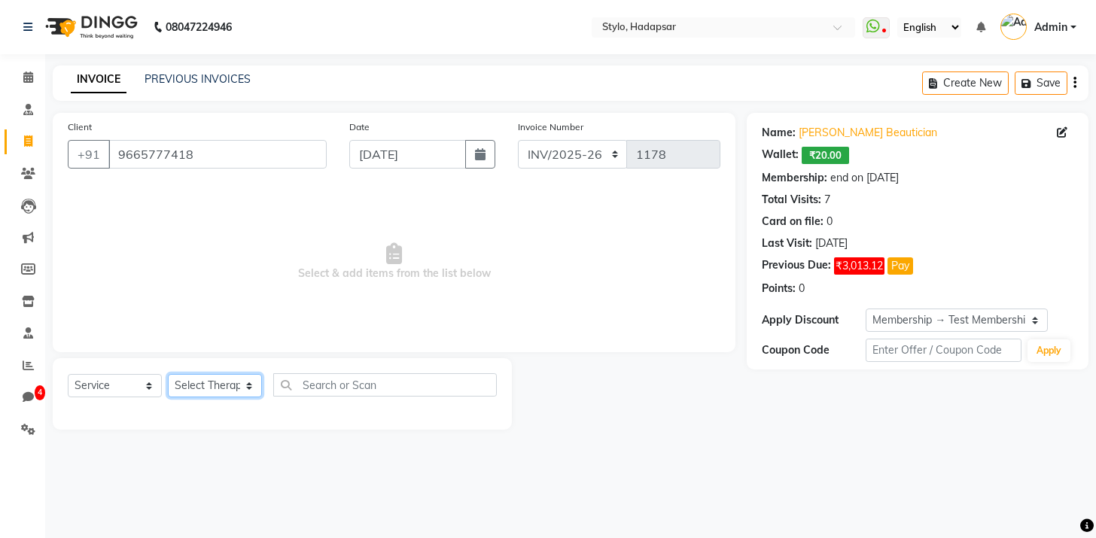
click at [220, 393] on select "Select Therapist AAAb aadi [PERSON_NAME] abc testing Abc testing abhi Admin A A…" at bounding box center [215, 385] width 94 height 23
select select "5396"
click at [168, 374] on select "Select Therapist AAAb aadi [PERSON_NAME] abc testing Abc testing abhi Admin A A…" at bounding box center [215, 385] width 94 height 23
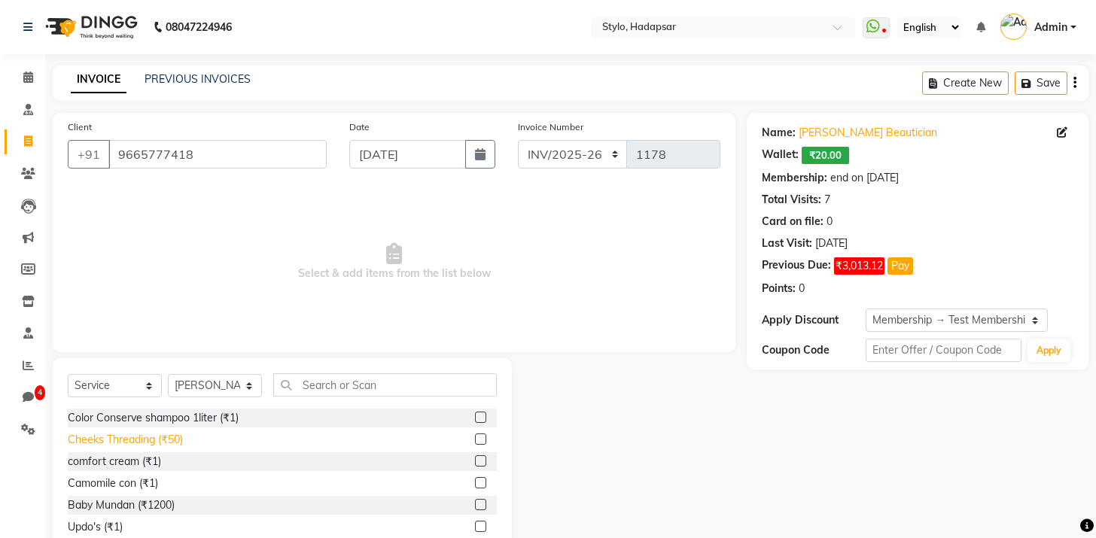
click at [181, 437] on div "Cheeks Threading (₹50)" at bounding box center [125, 440] width 115 height 16
checkbox input "true"
select select "Z73944"
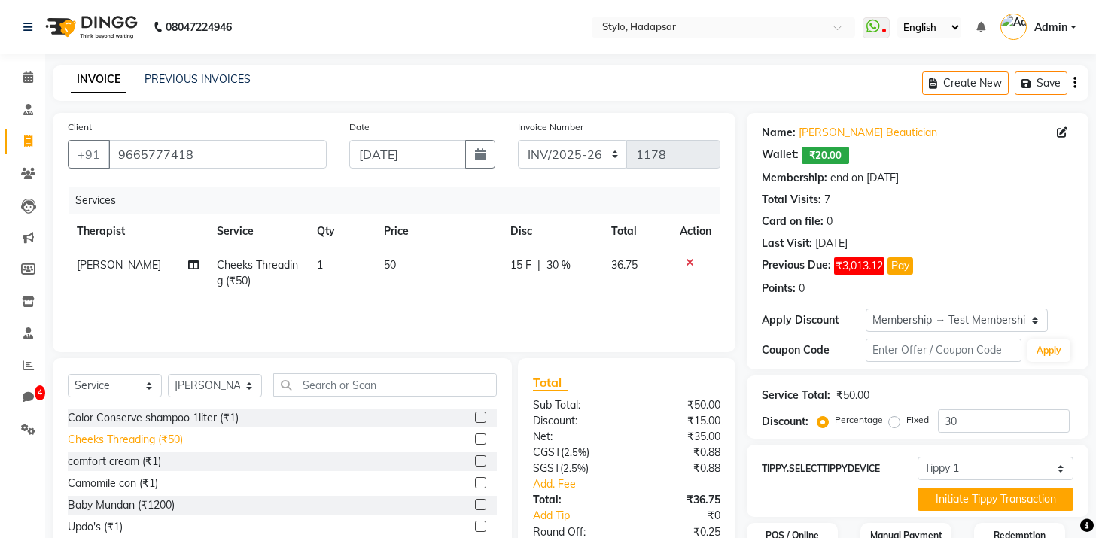
checkbox input "false"
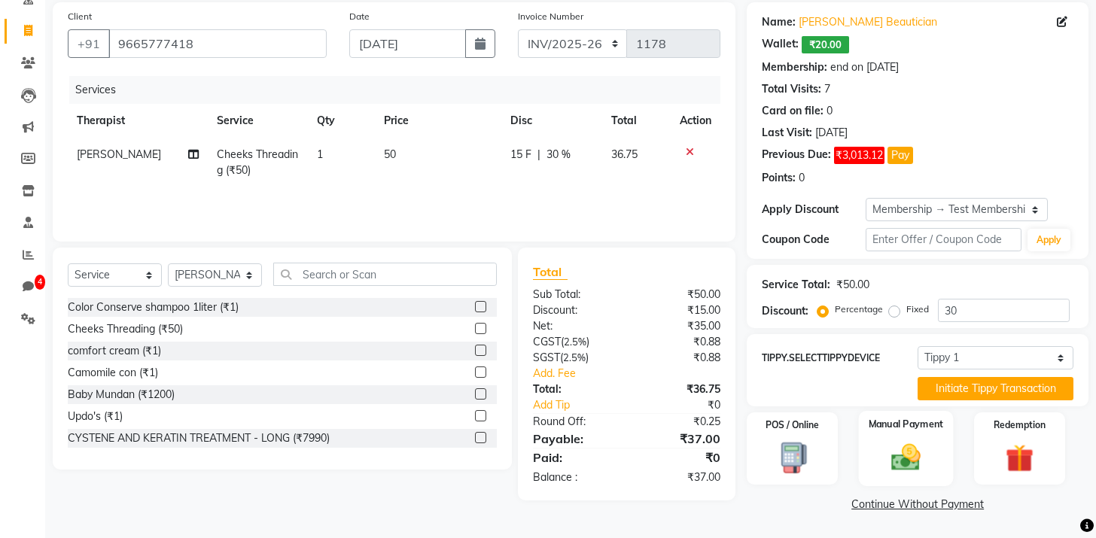
click at [896, 459] on img at bounding box center [905, 458] width 47 height 34
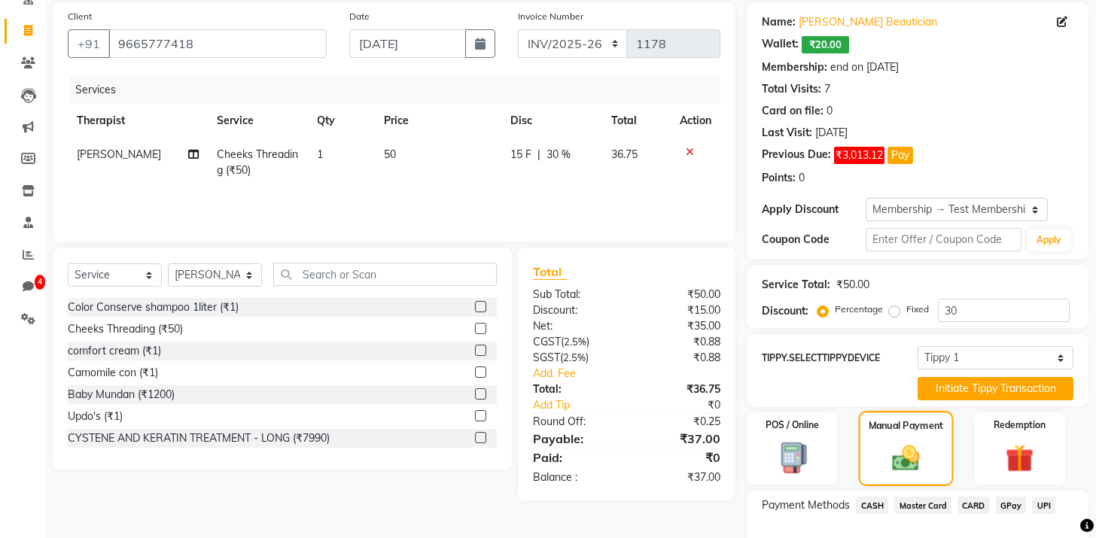
scroll to position [207, 0]
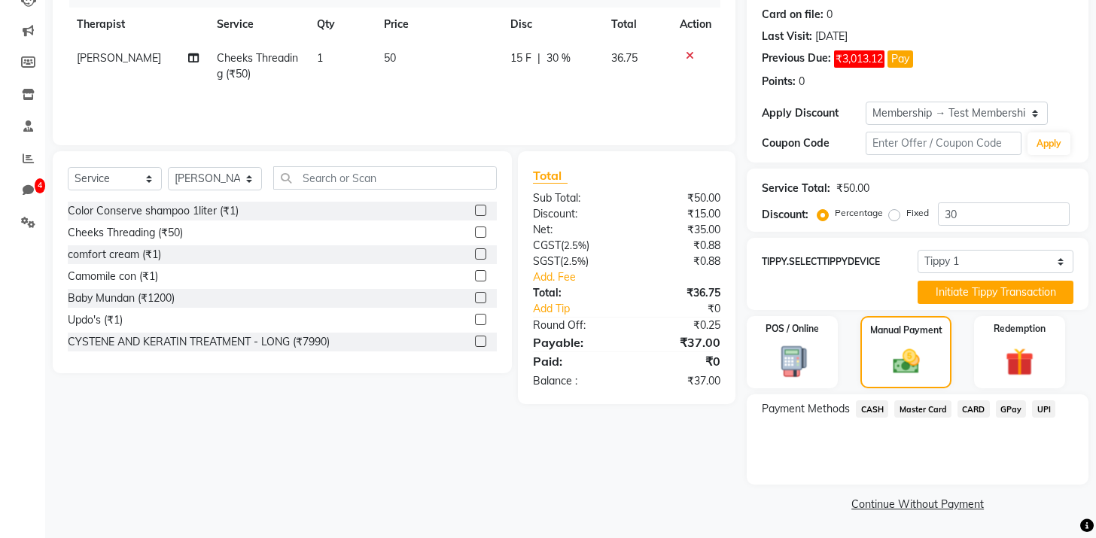
click at [875, 406] on span "CASH" at bounding box center [872, 408] width 32 height 17
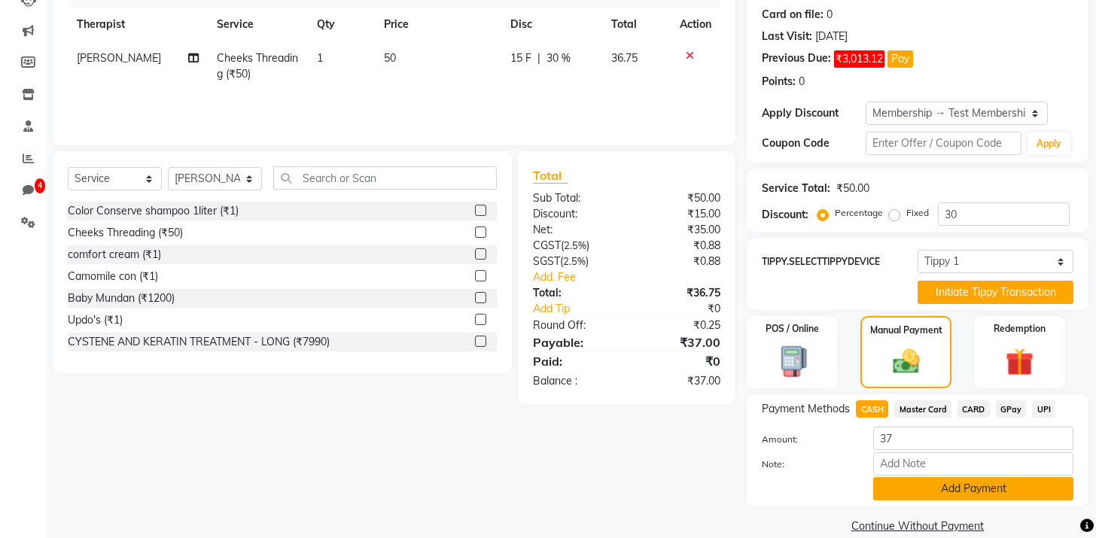
click at [904, 485] on button "Add Payment" at bounding box center [973, 488] width 200 height 23
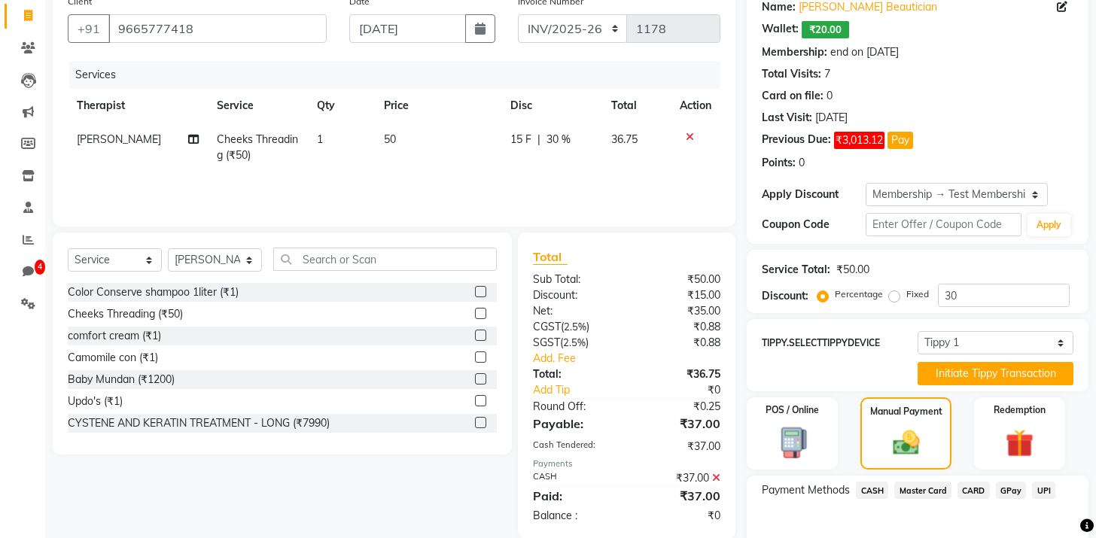
scroll to position [122, 0]
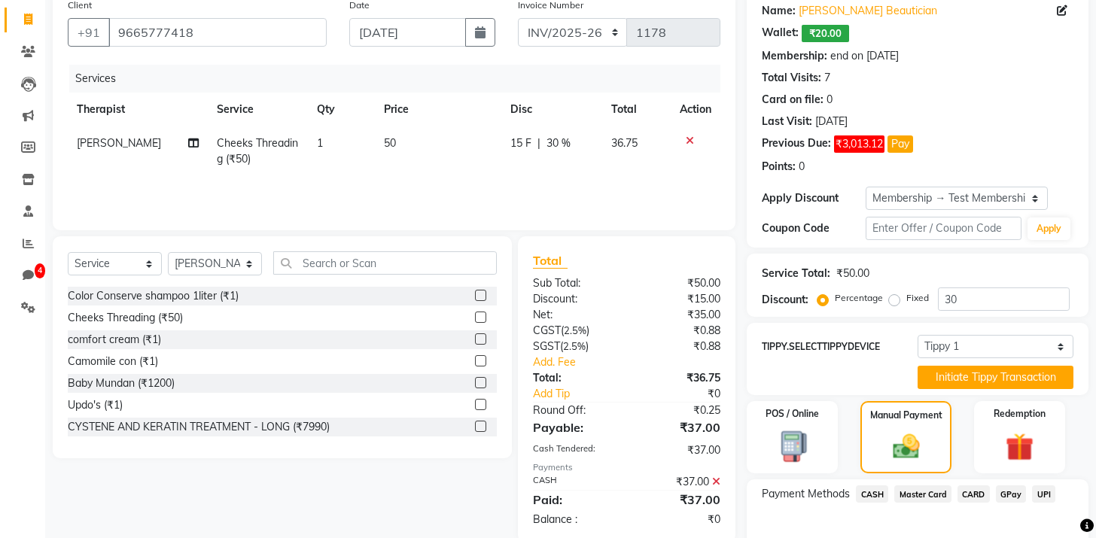
click at [481, 384] on label at bounding box center [480, 382] width 11 height 11
click at [481, 384] on input "checkbox" at bounding box center [480, 384] width 10 height 10
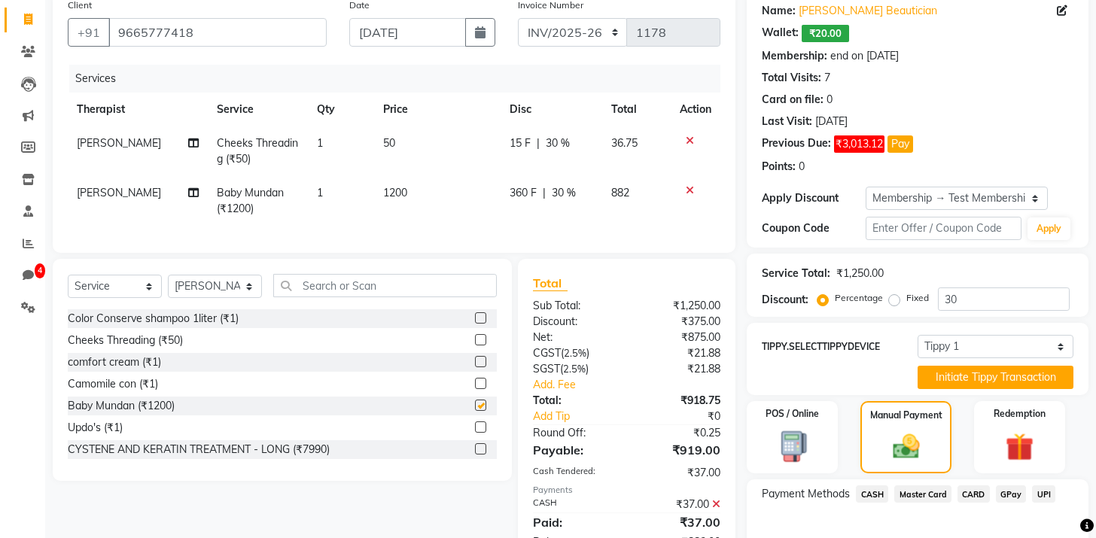
checkbox input "false"
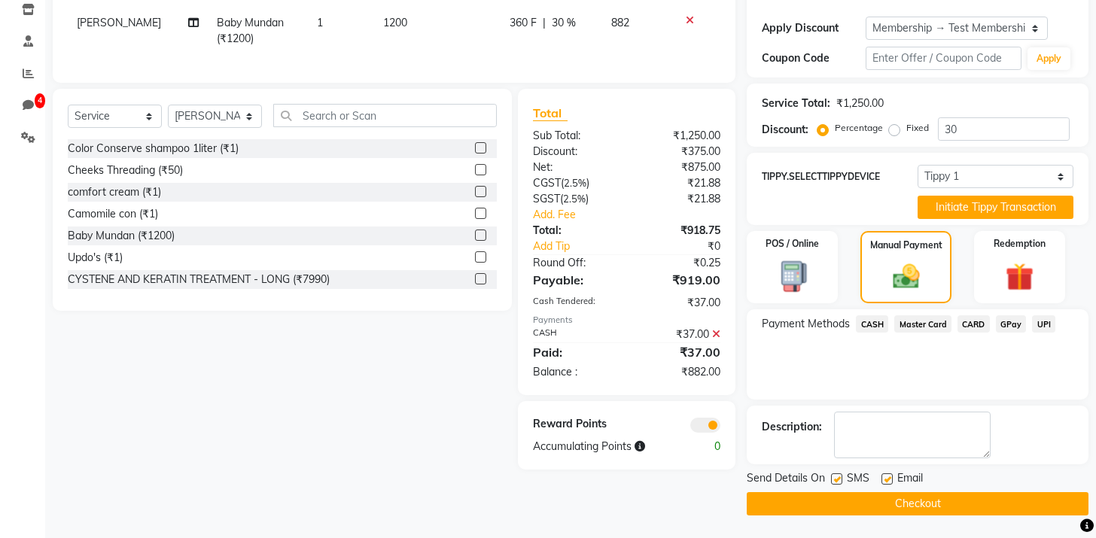
click at [872, 327] on span "CASH" at bounding box center [872, 323] width 32 height 17
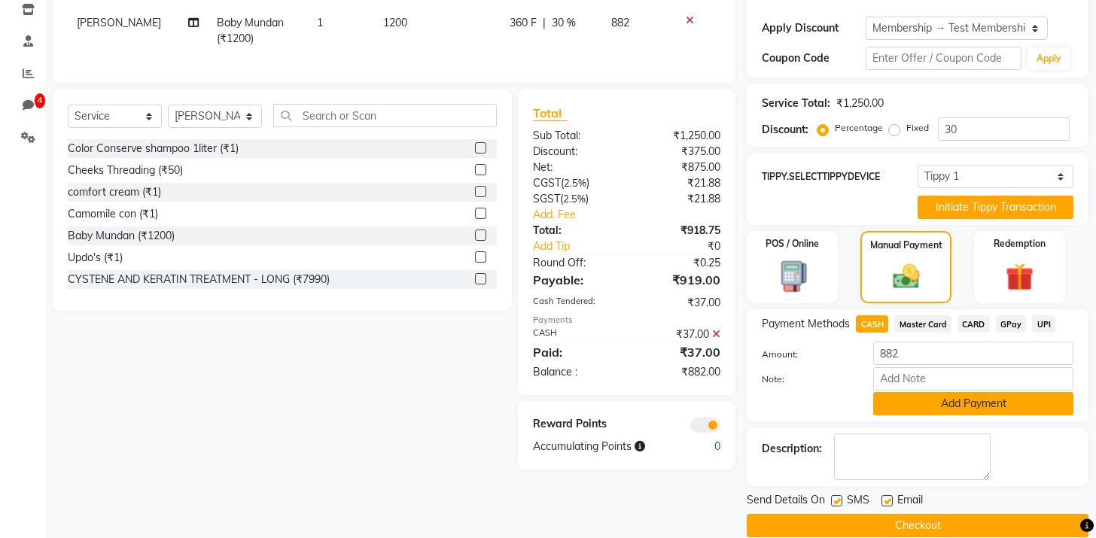
click at [943, 403] on button "Add Payment" at bounding box center [973, 403] width 200 height 23
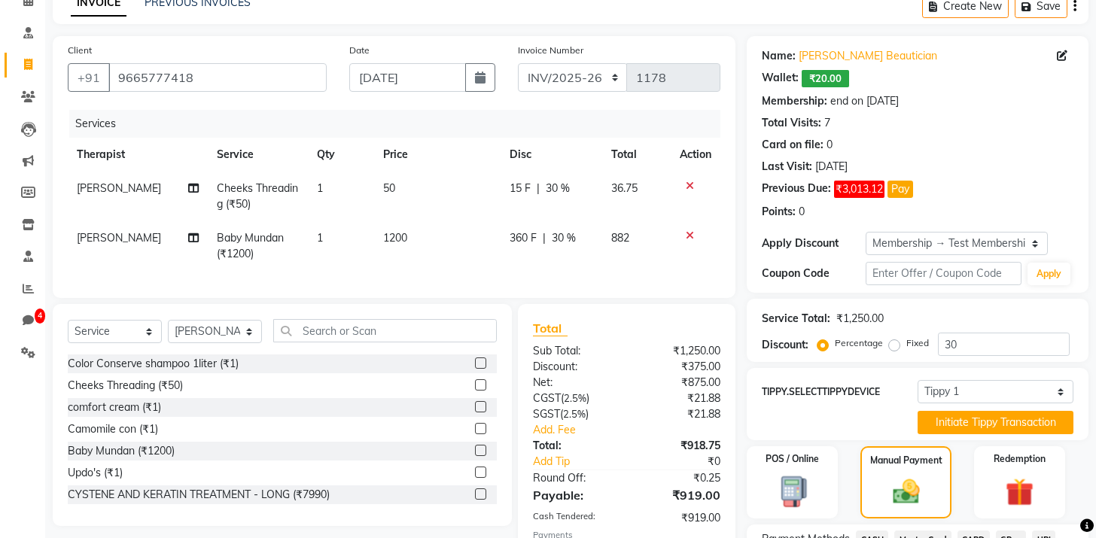
scroll to position [0, 0]
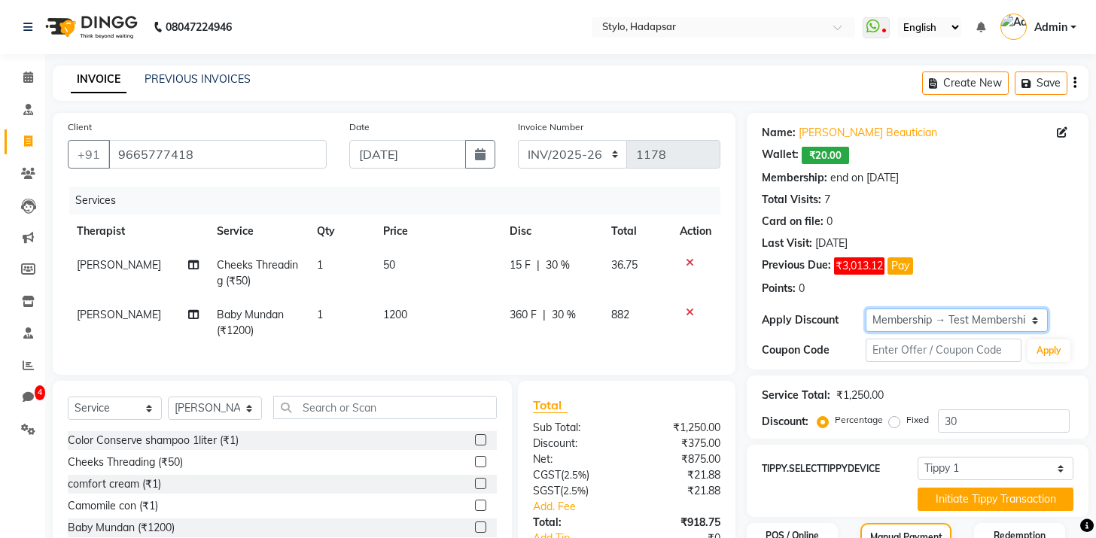
click at [921, 319] on select "Select Membership → Test Membership Membership → Annual membership Coupon → Mul…" at bounding box center [955, 320] width 181 height 23
select select "2: Object"
click at [865, 309] on select "Select Membership → Test Membership Membership → Annual membership Coupon → Mul…" at bounding box center [955, 320] width 181 height 23
type input "15"
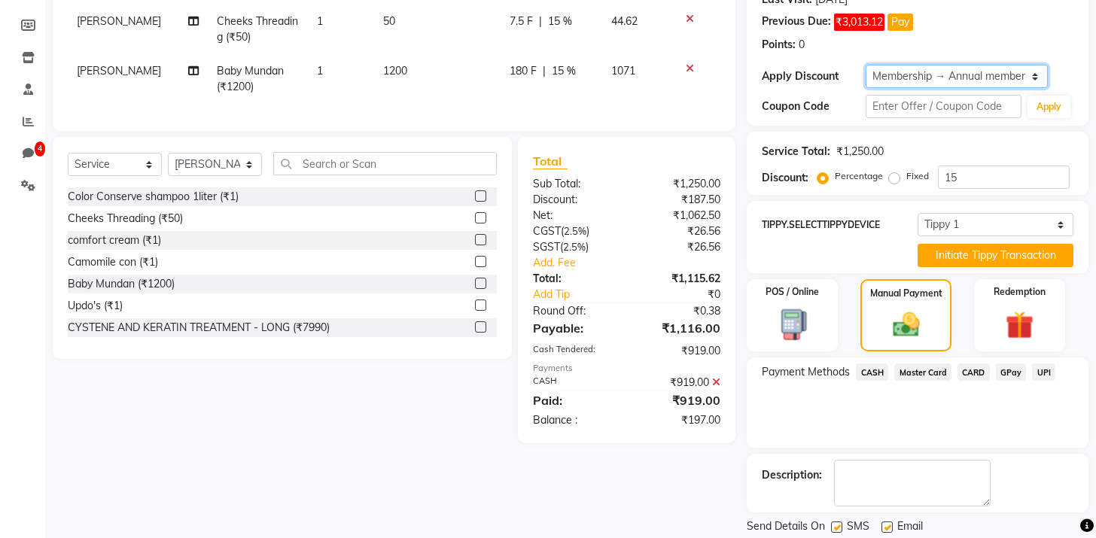
scroll to position [33, 0]
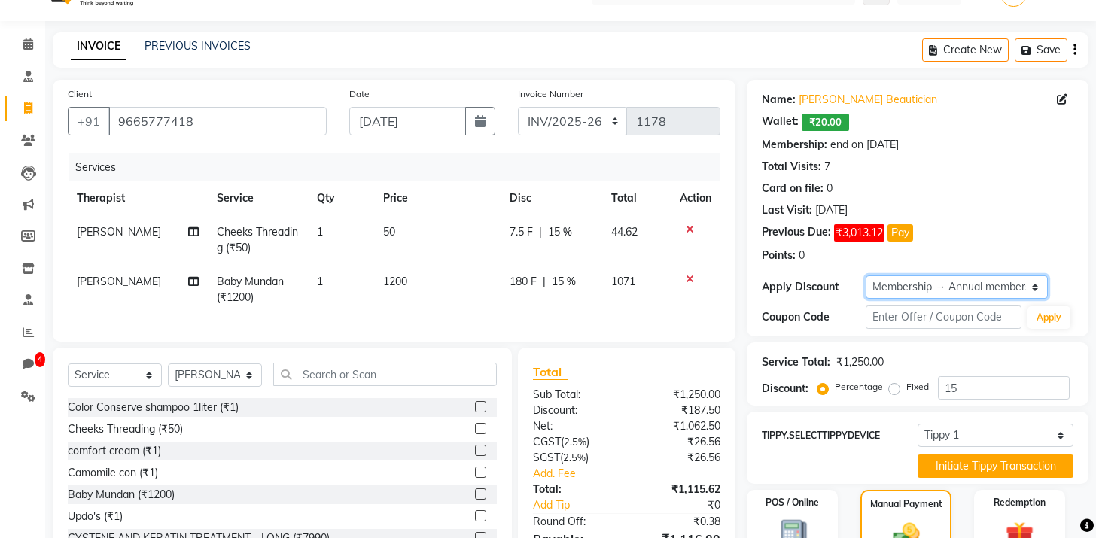
click at [921, 281] on select "Select Membership → Test Membership Membership → Annual membership Coupon → Mul…" at bounding box center [955, 286] width 181 height 23
select select "1: Object"
click at [865, 275] on select "Select Membership → Test Membership Membership → Annual membership Coupon → Mul…" at bounding box center [955, 286] width 181 height 23
type input "30"
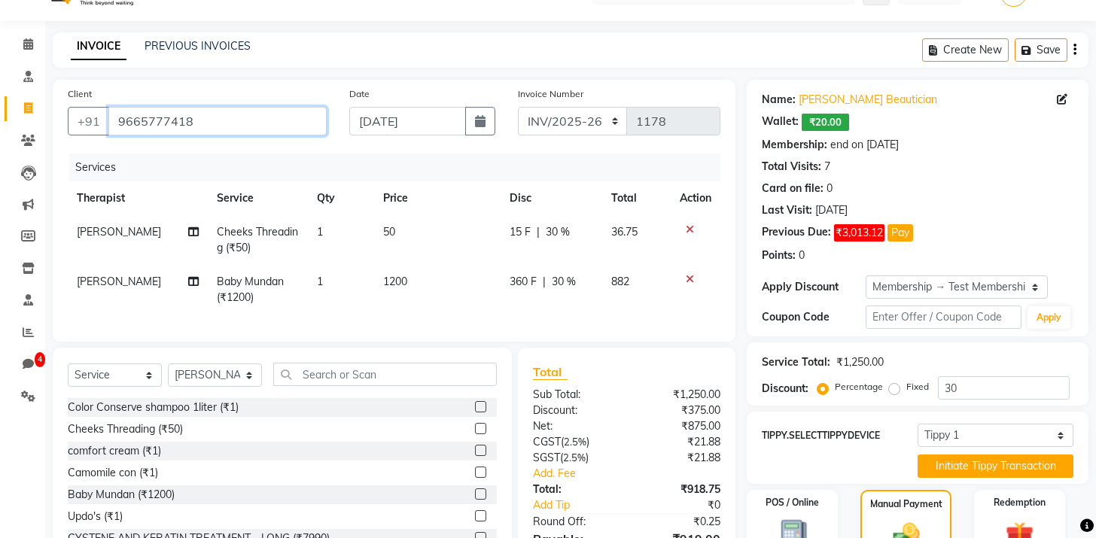
click at [151, 117] on input "9665777418" at bounding box center [217, 121] width 218 height 29
type input "g"
type input "0"
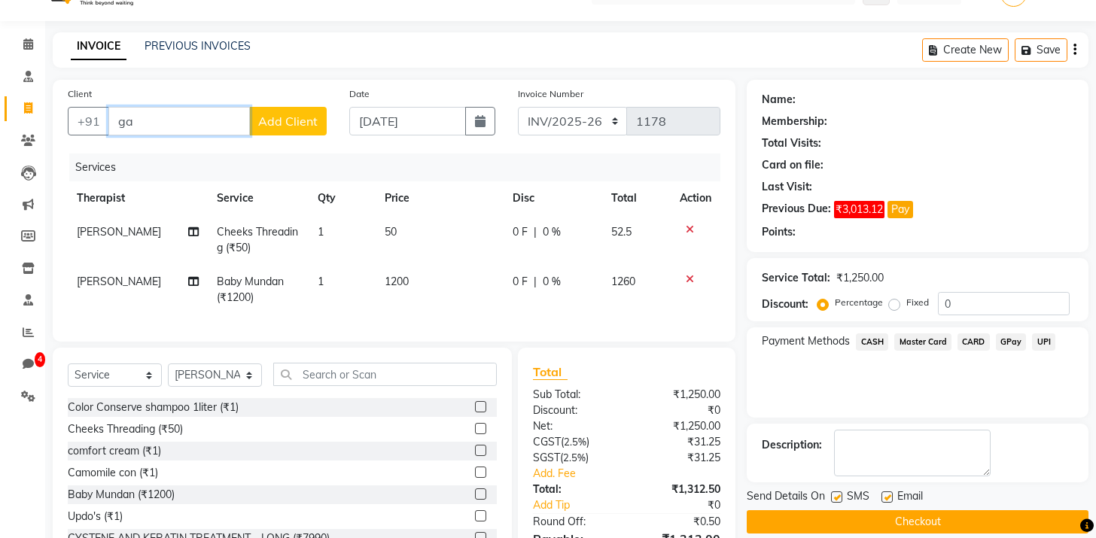
type input "g"
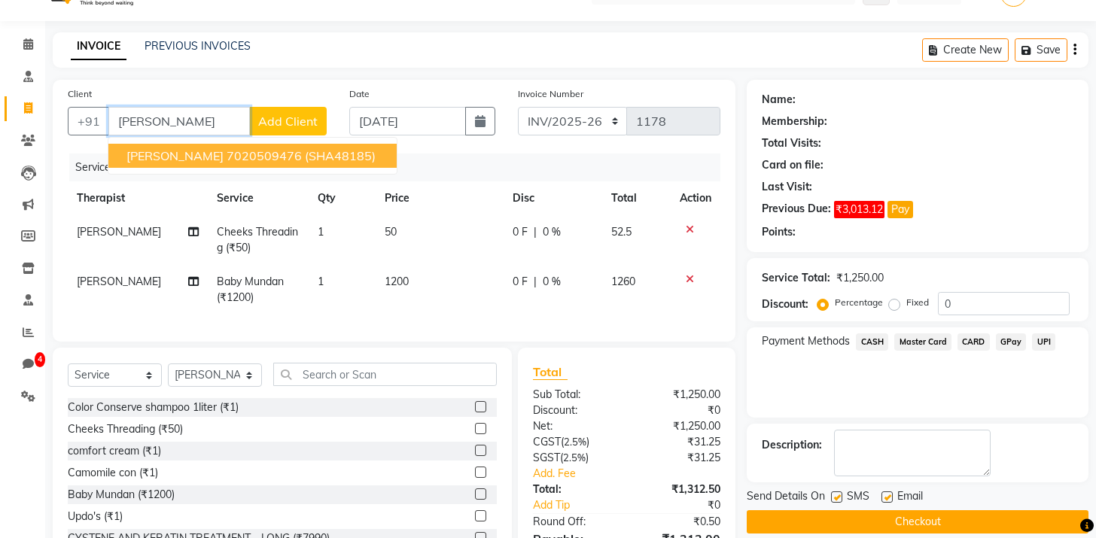
click at [260, 162] on ngb-highlight "7020509476" at bounding box center [264, 155] width 75 height 15
type input "7020509476"
select select "Z73944"
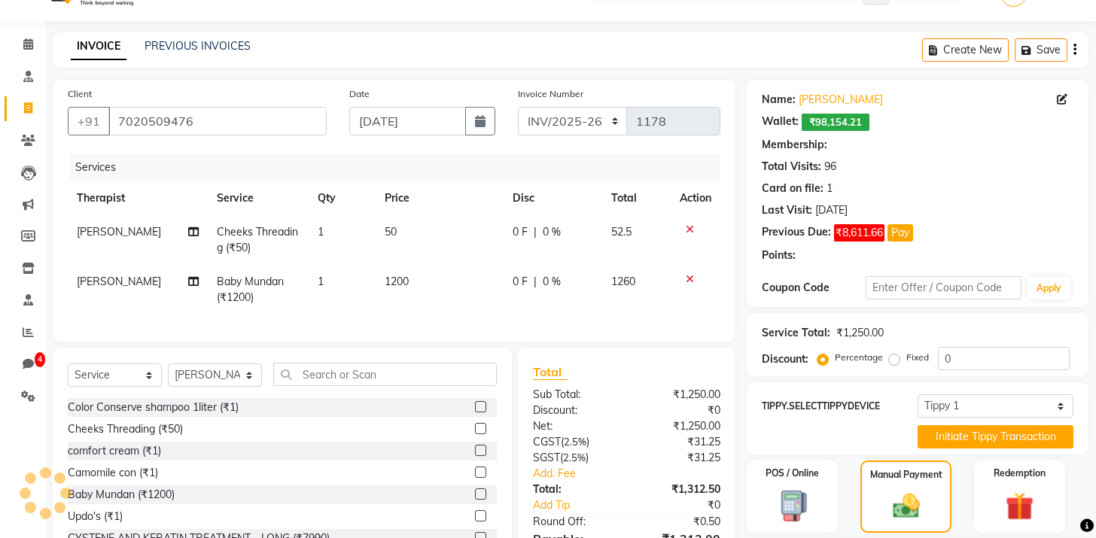
type input "25"
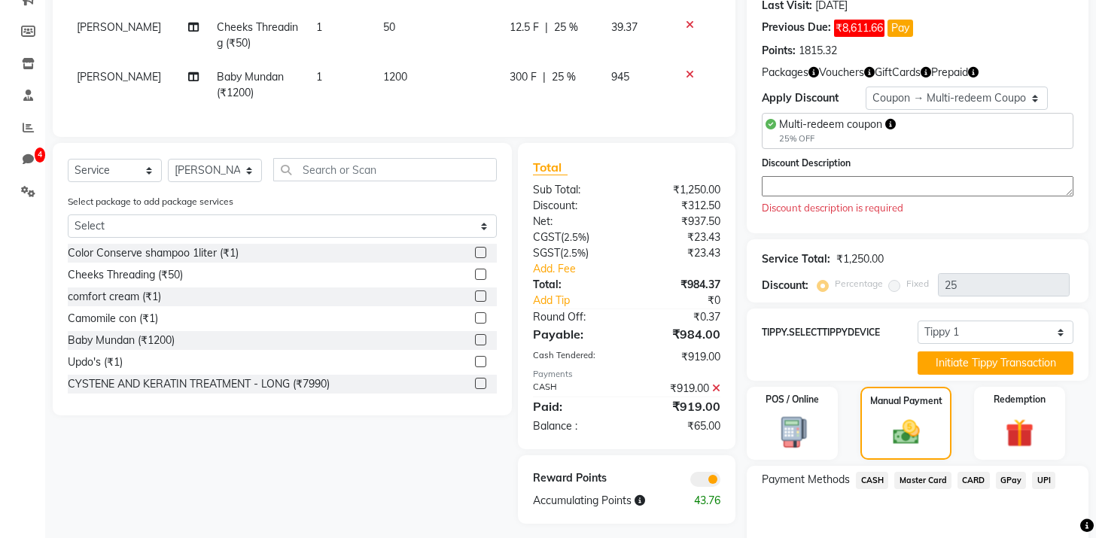
scroll to position [227, 0]
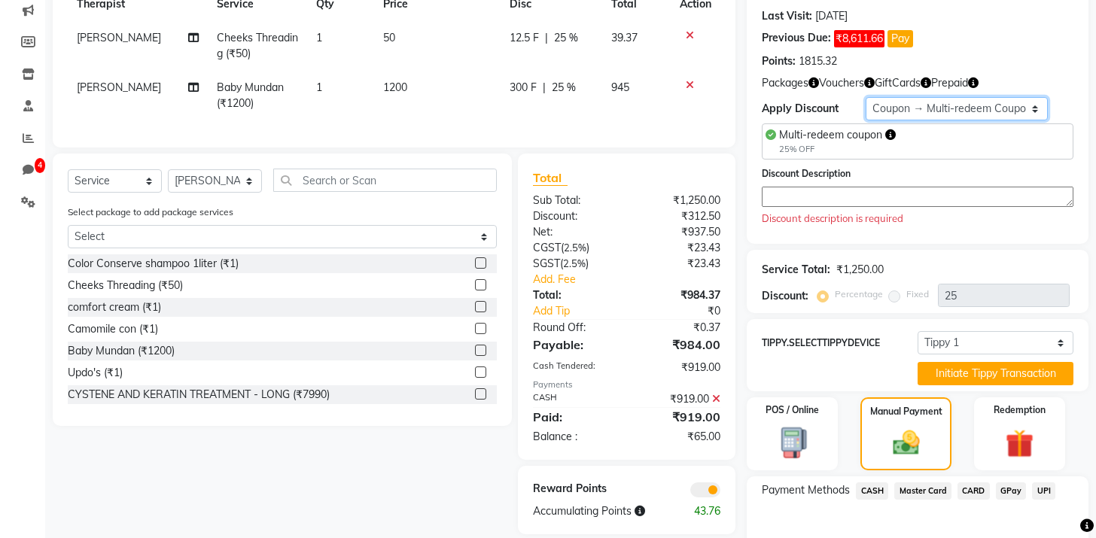
click at [935, 108] on select "Select Membership → Arc Membership Membership → Test Membership Loyalty → Birth…" at bounding box center [955, 108] width 181 height 23
select select "2: Object"
click at [865, 97] on select "Select Membership → Arc Membership Membership → Test Membership Loyalty → Birth…" at bounding box center [955, 108] width 181 height 23
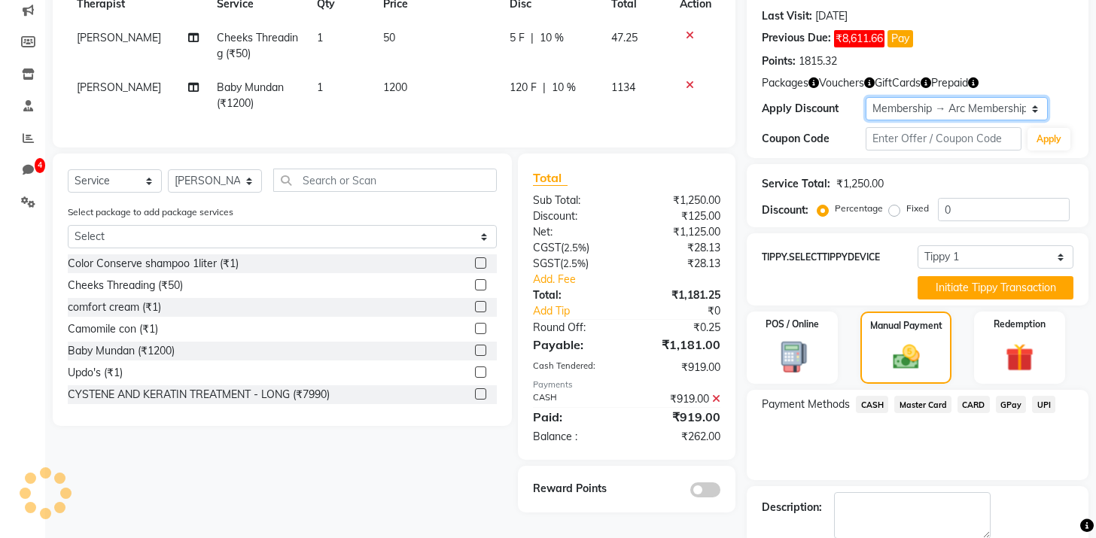
type input "10"
click at [941, 103] on select "Select Membership → Arc Membership Membership → Test Membership Loyalty → Birth…" at bounding box center [955, 108] width 181 height 23
select select "3: Object"
click at [865, 97] on select "Select Membership → Arc Membership Membership → Test Membership Loyalty → Birth…" at bounding box center [955, 108] width 181 height 23
type input "30"
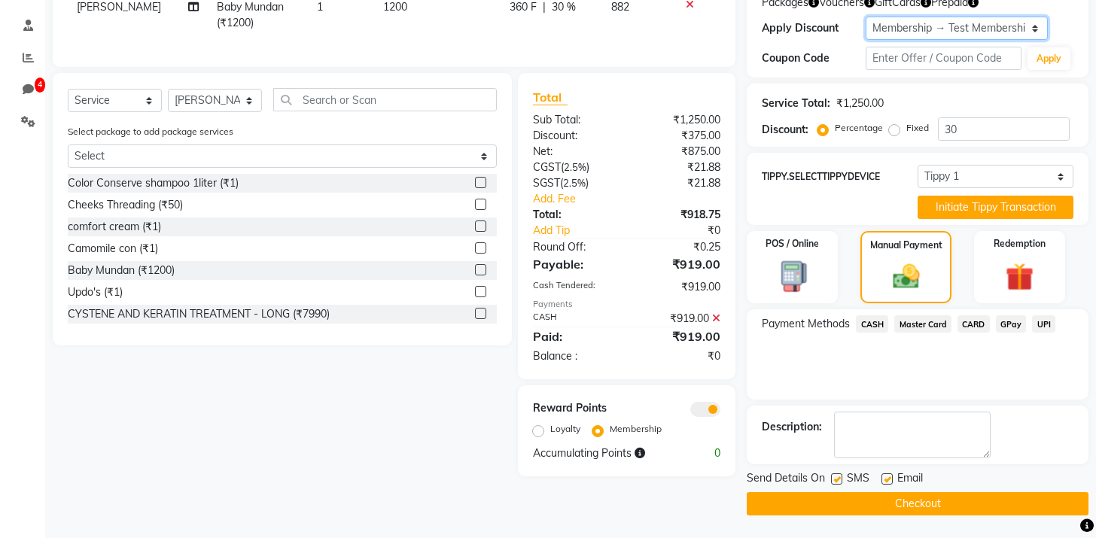
scroll to position [265, 0]
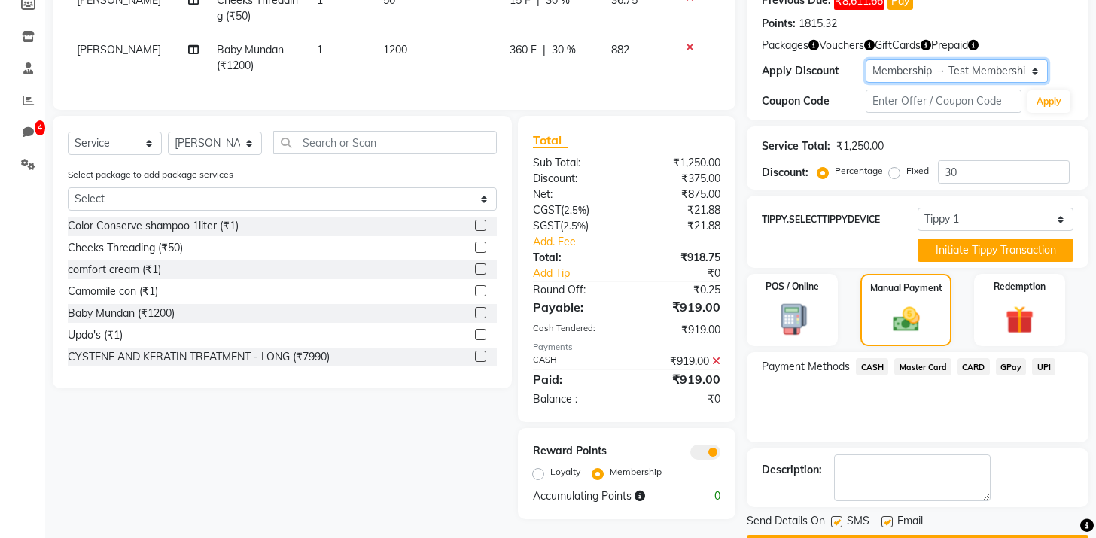
click at [941, 72] on select "Select Membership → Arc Membership Membership → Test Membership Loyalty → Birth…" at bounding box center [955, 70] width 181 height 23
select select "1: Object"
click at [865, 59] on select "Select Membership → Arc Membership Membership → Test Membership Loyalty → Birth…" at bounding box center [955, 70] width 181 height 23
type input "0"
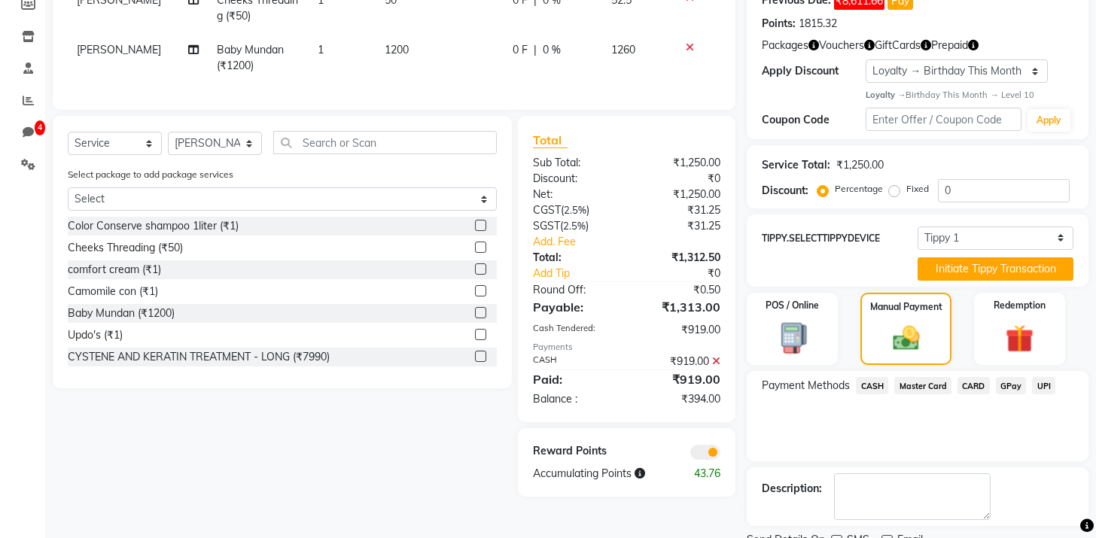
click at [716, 360] on icon at bounding box center [716, 361] width 8 height 11
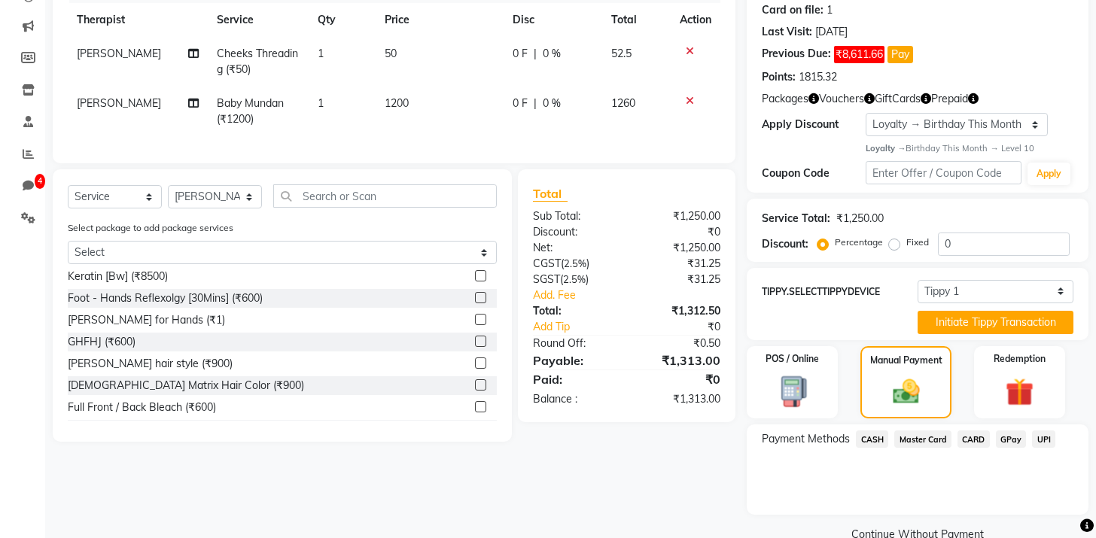
scroll to position [270, 0]
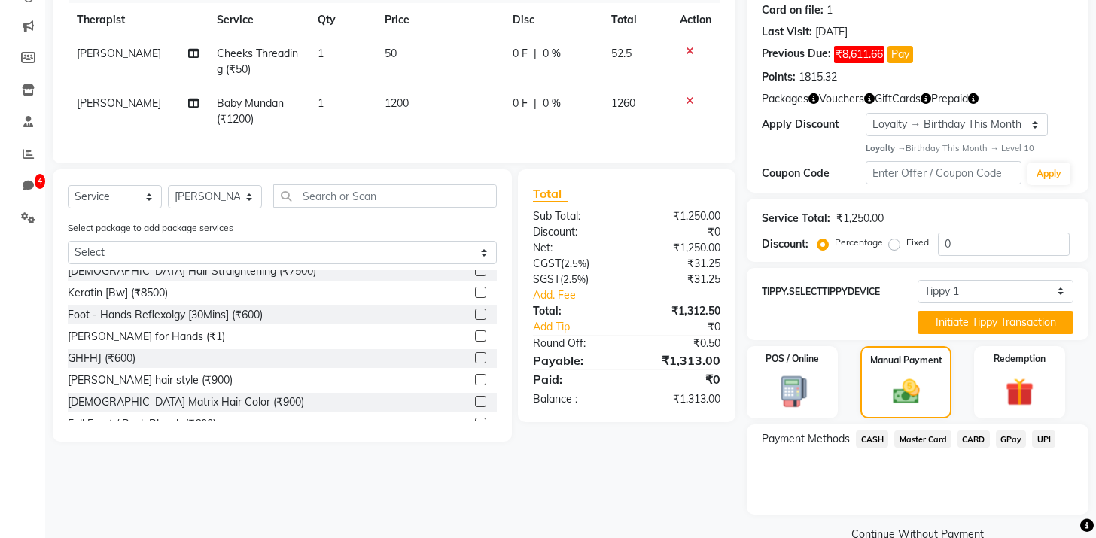
click at [690, 50] on icon at bounding box center [690, 51] width 8 height 11
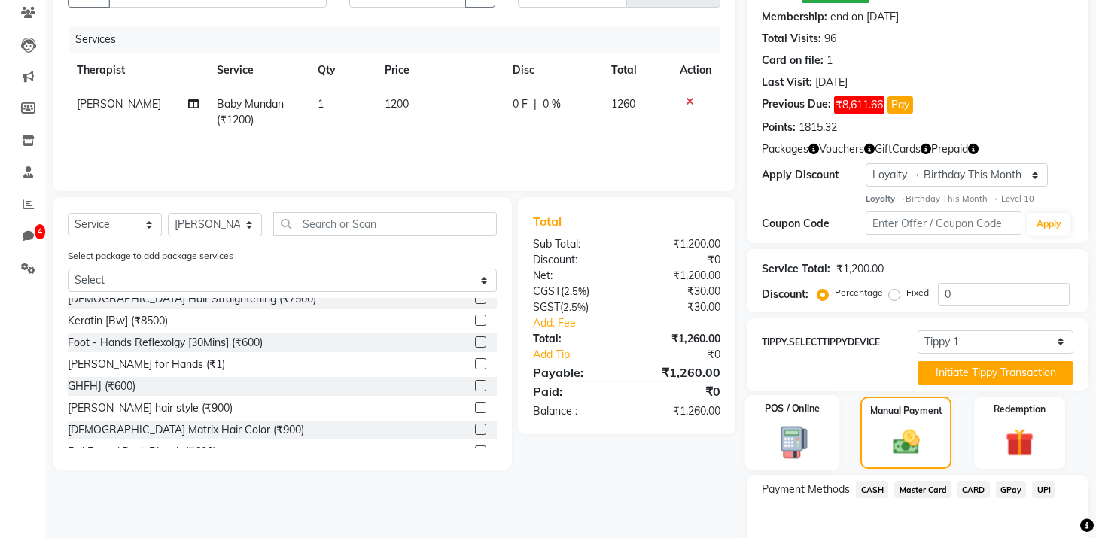
scroll to position [242, 0]
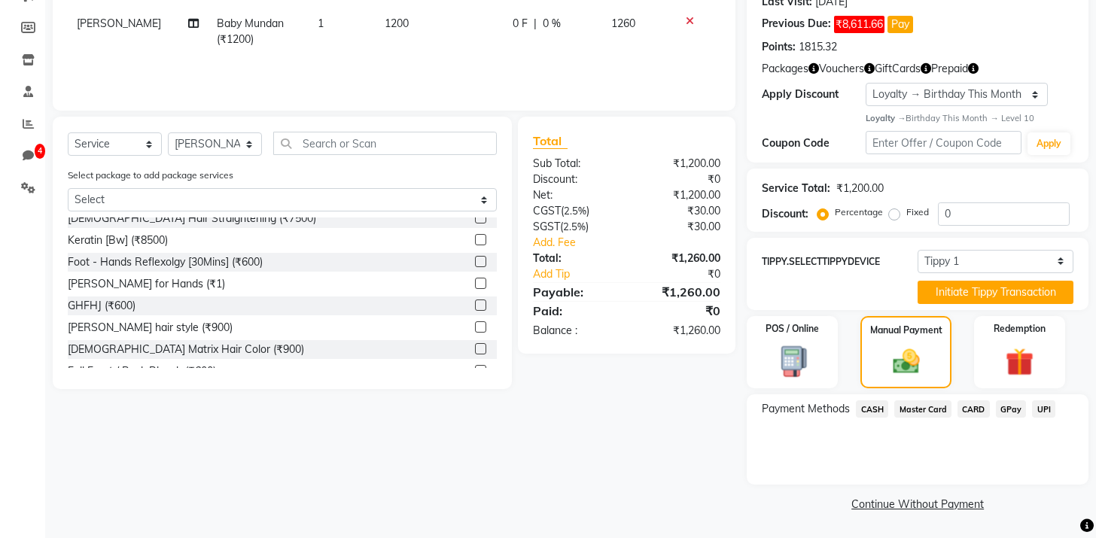
click at [881, 406] on span "CASH" at bounding box center [872, 408] width 32 height 17
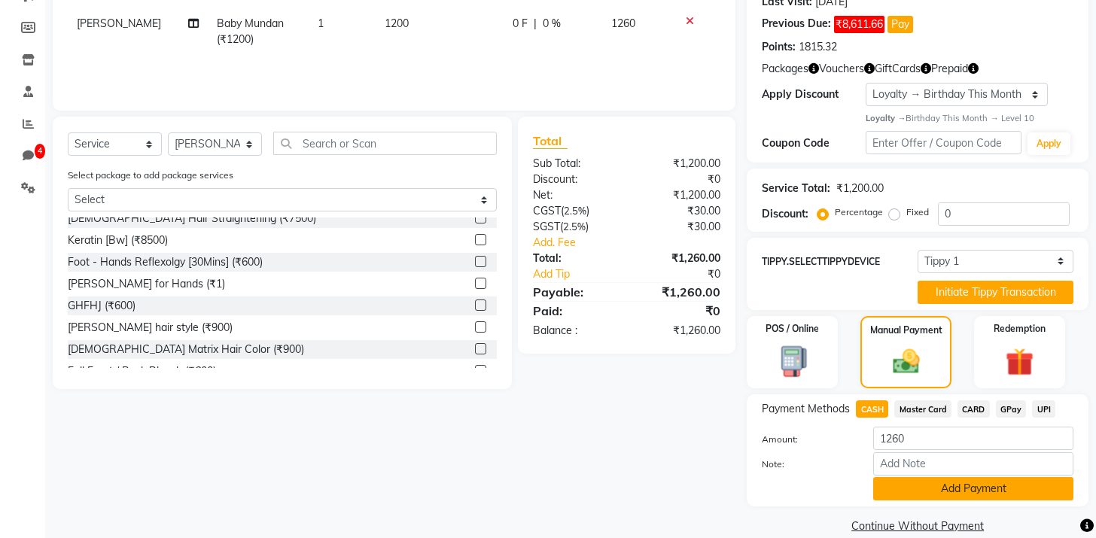
click at [902, 489] on button "Add Payment" at bounding box center [973, 488] width 200 height 23
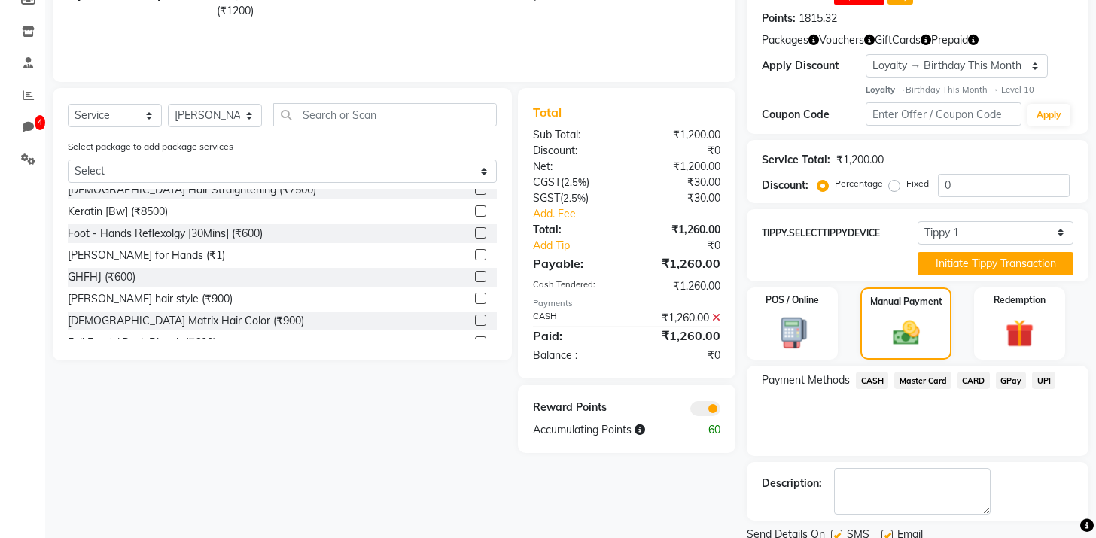
scroll to position [327, 0]
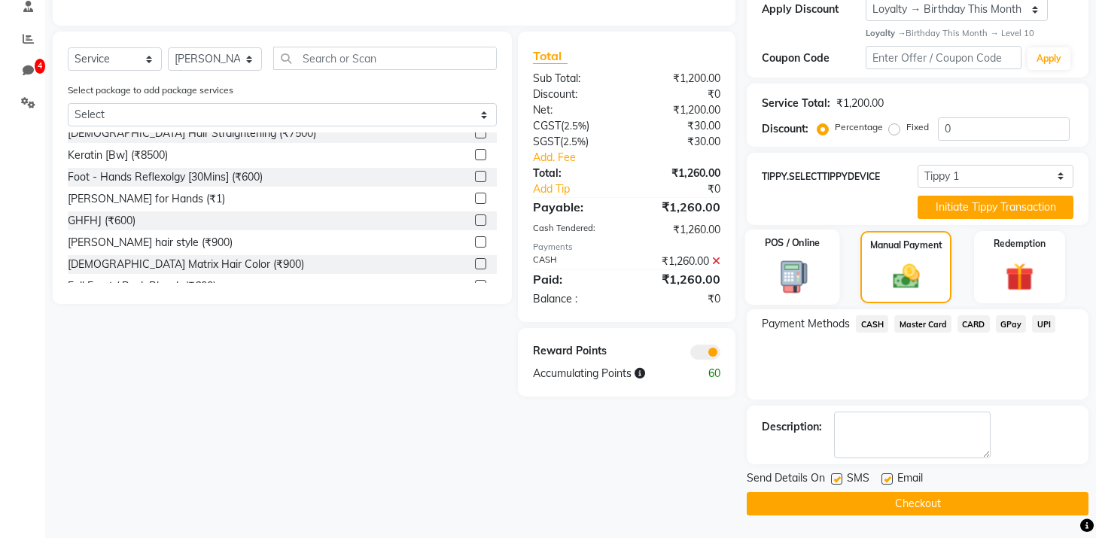
click at [824, 294] on div "POS / Online" at bounding box center [792, 267] width 95 height 75
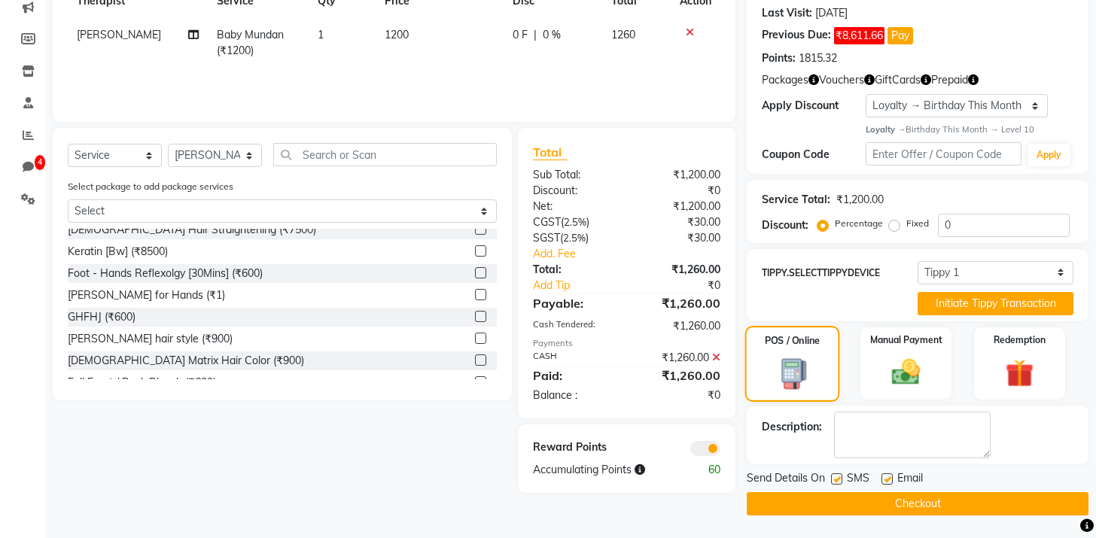
scroll to position [230, 0]
click at [717, 357] on icon at bounding box center [716, 357] width 8 height 11
select select "23"
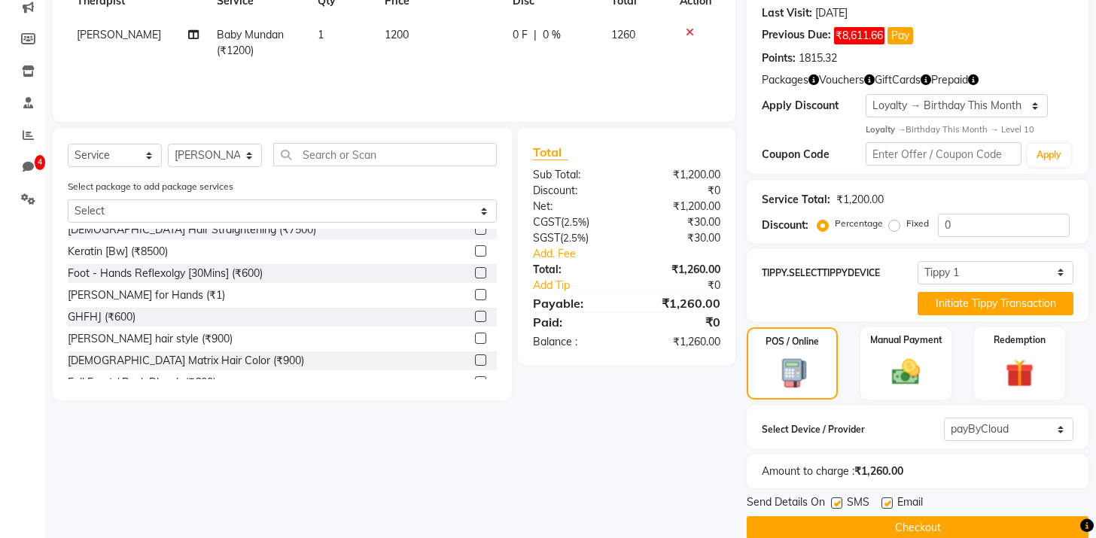
scroll to position [254, 0]
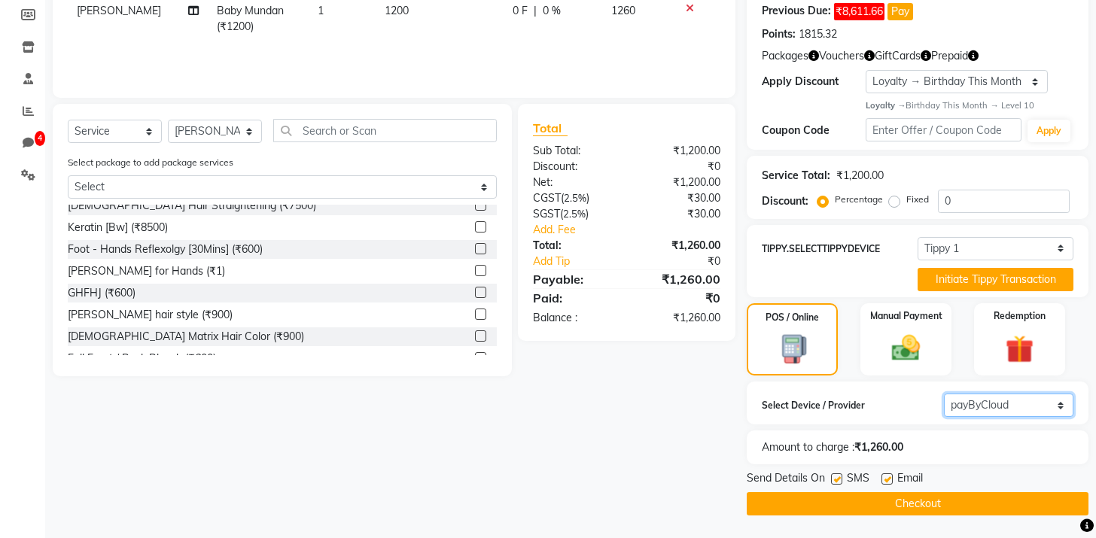
click at [965, 407] on select "Select payByCloud RazorPayPOS PineLabs Test1 Payrock WORLDNET Avinash Razorpay …" at bounding box center [1008, 405] width 129 height 23
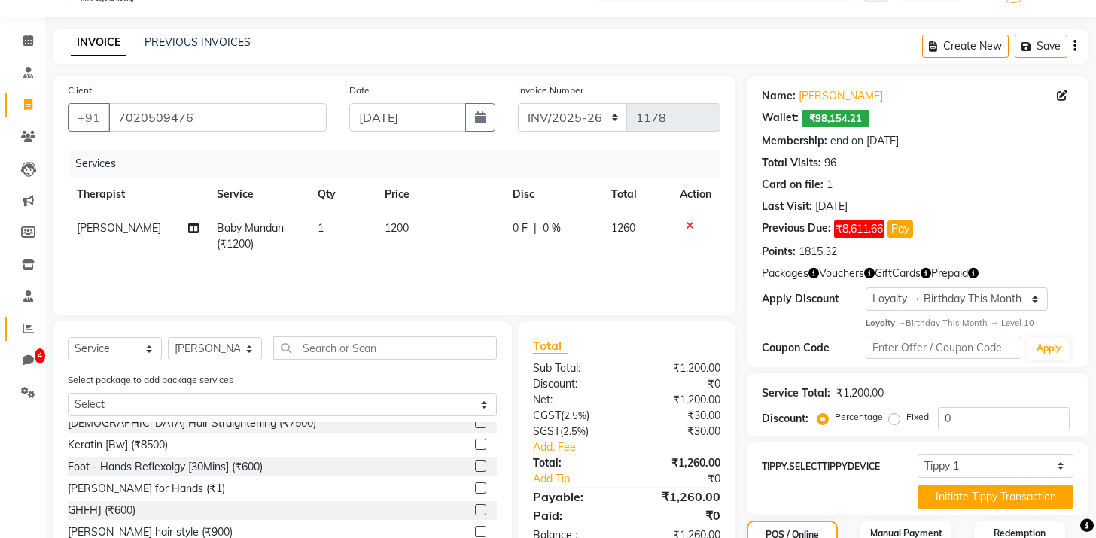
scroll to position [0, 0]
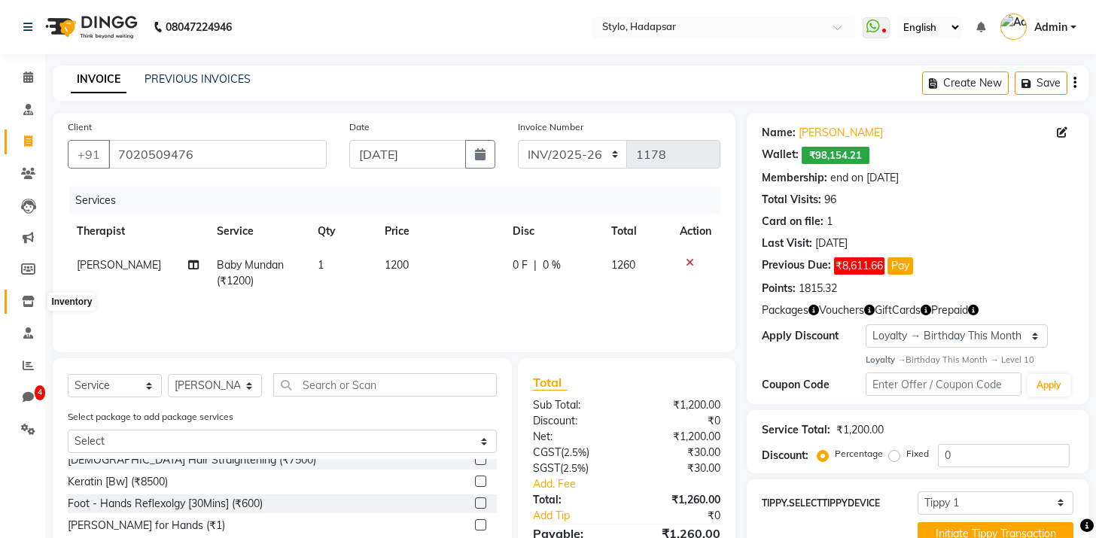
click at [28, 298] on icon at bounding box center [28, 301] width 13 height 11
